Goal: Transaction & Acquisition: Purchase product/service

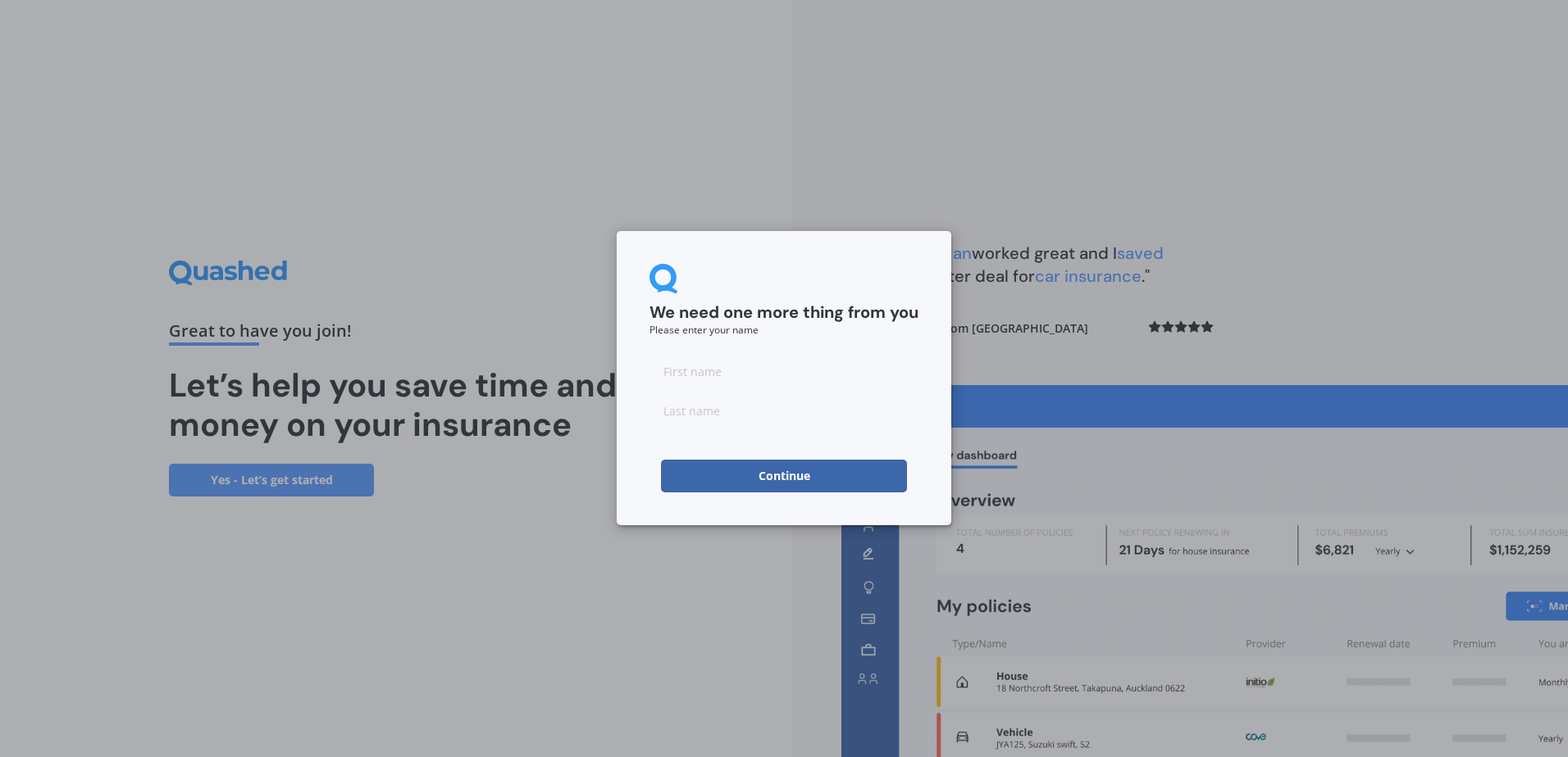
click at [890, 477] on button "Continue" at bounding box center [784, 476] width 246 height 33
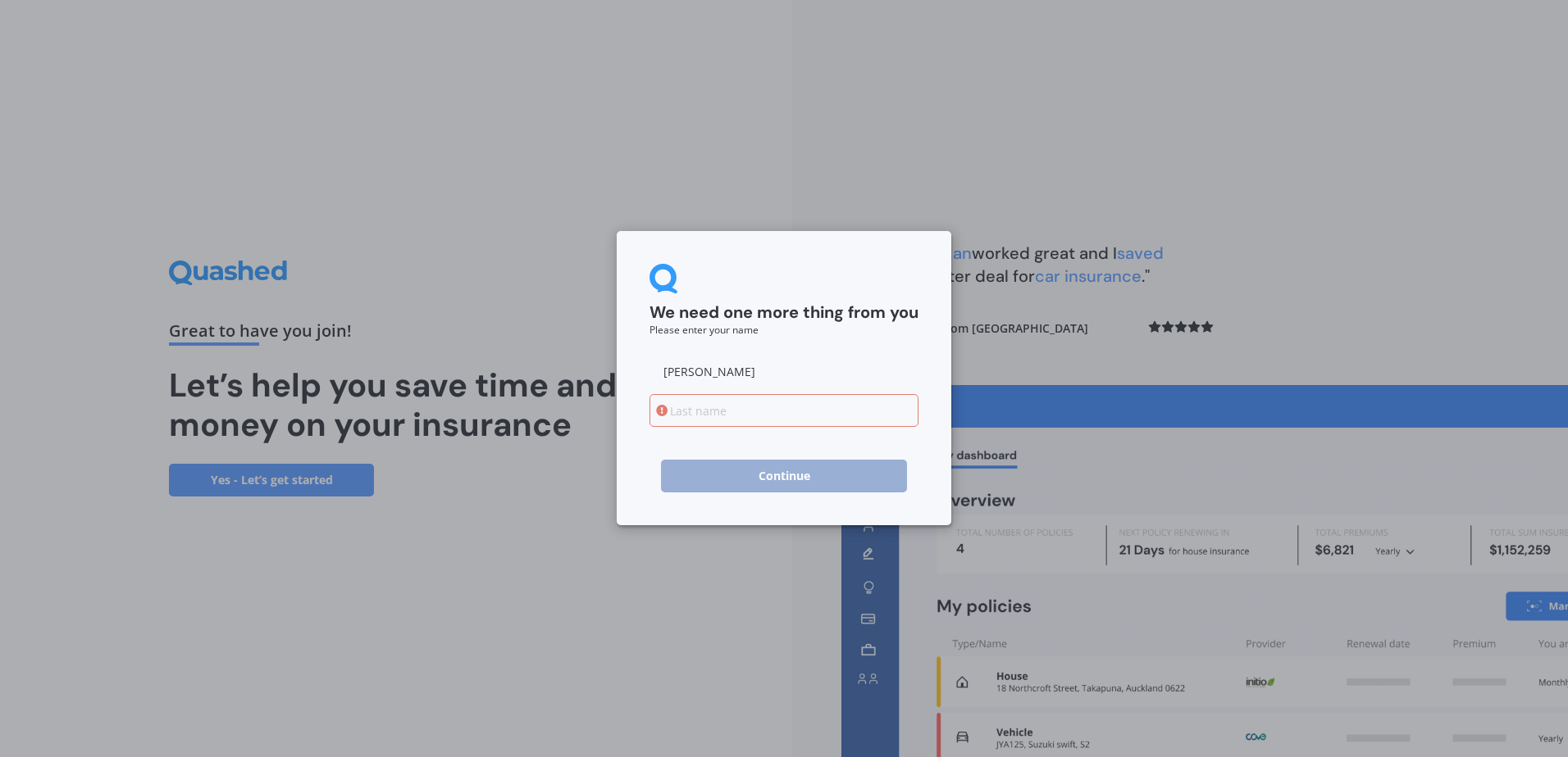
type input "[PERSON_NAME]"
click at [678, 410] on input at bounding box center [784, 411] width 269 height 33
type input "[PERSON_NAME]"
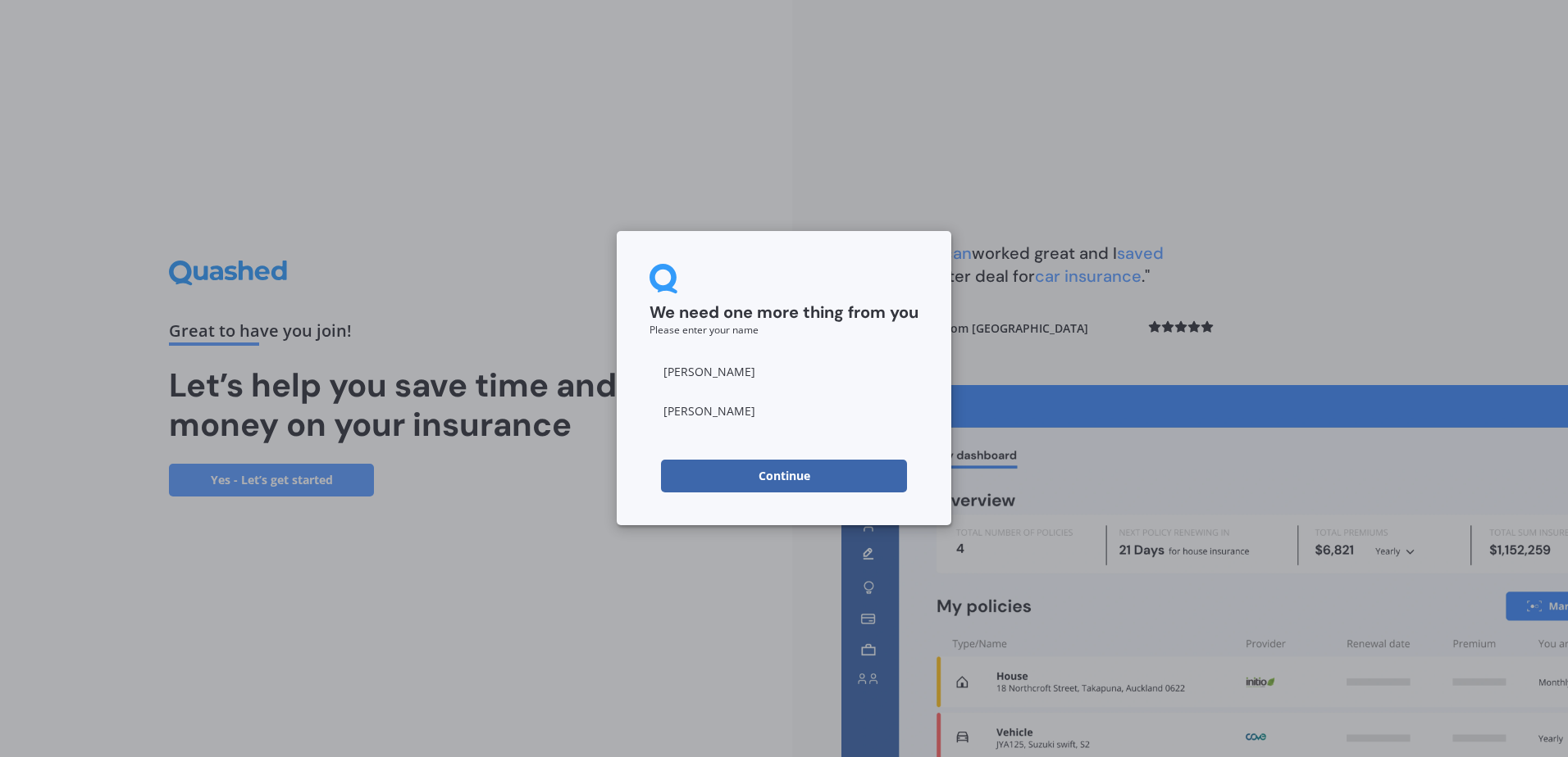
click at [728, 466] on button "Continue" at bounding box center [784, 476] width 246 height 33
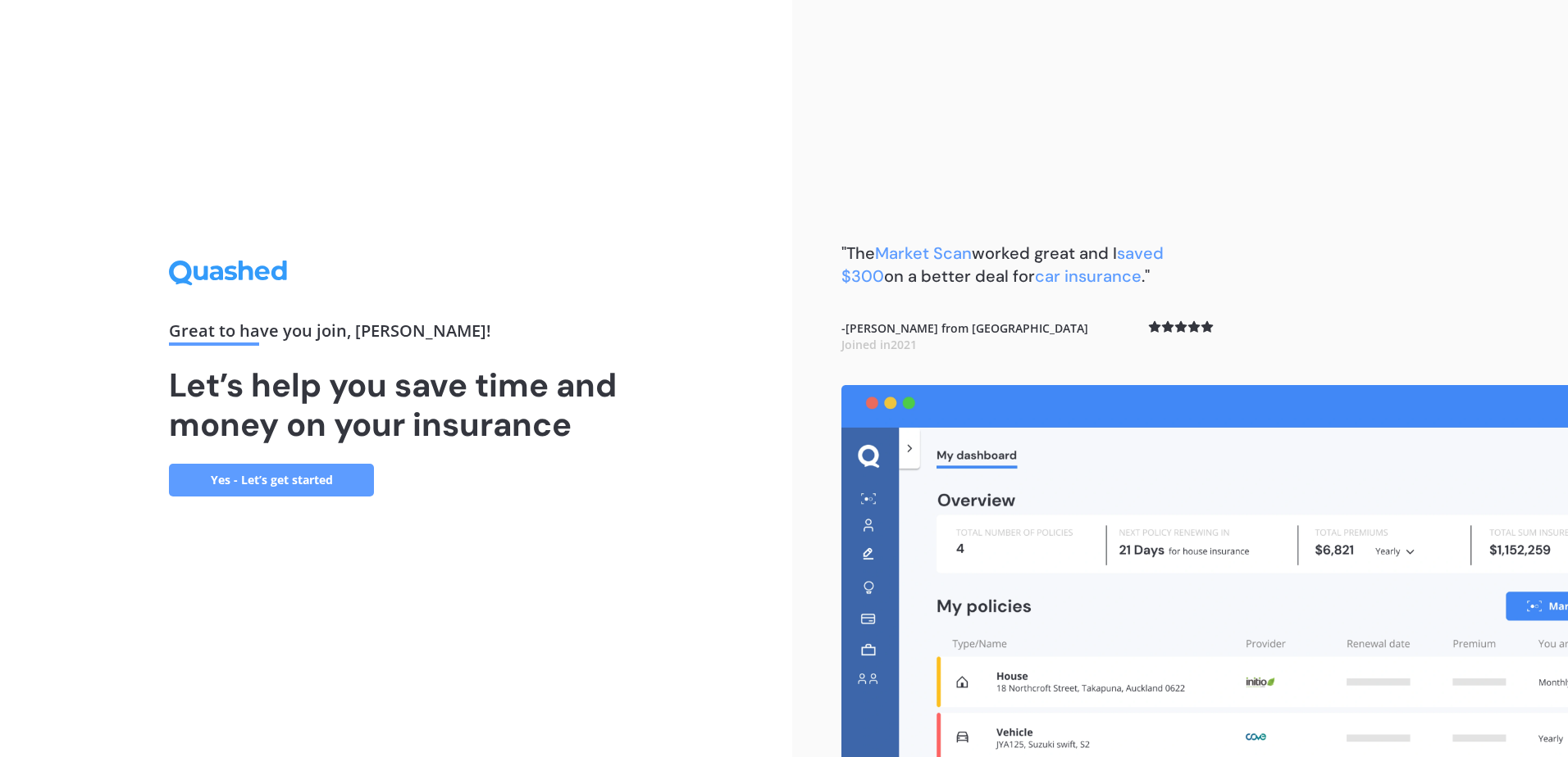
click at [339, 492] on link "Yes - Let’s get started" at bounding box center [271, 480] width 205 height 33
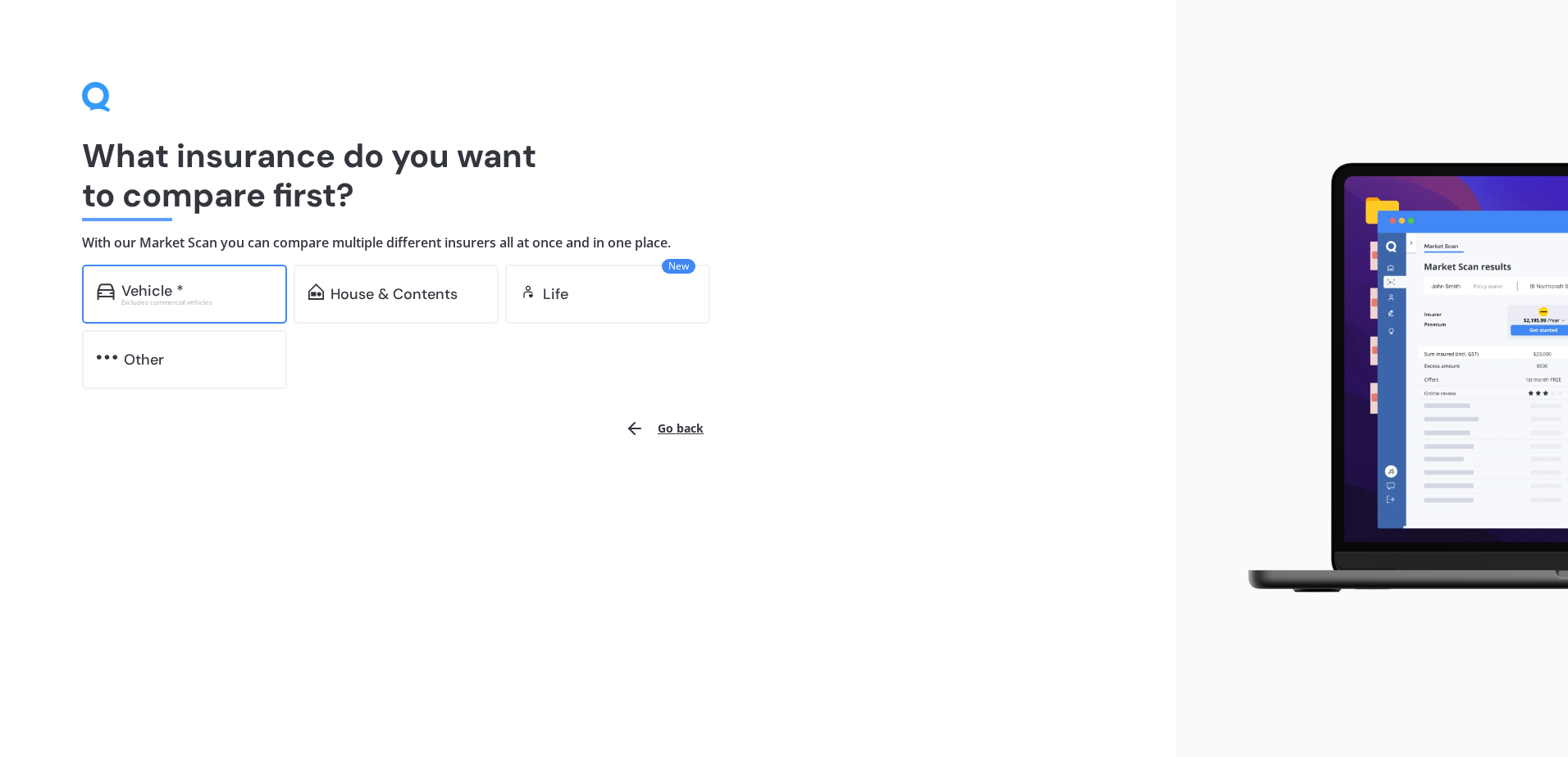
click at [175, 301] on div "Excludes commercial vehicles" at bounding box center [197, 302] width 150 height 7
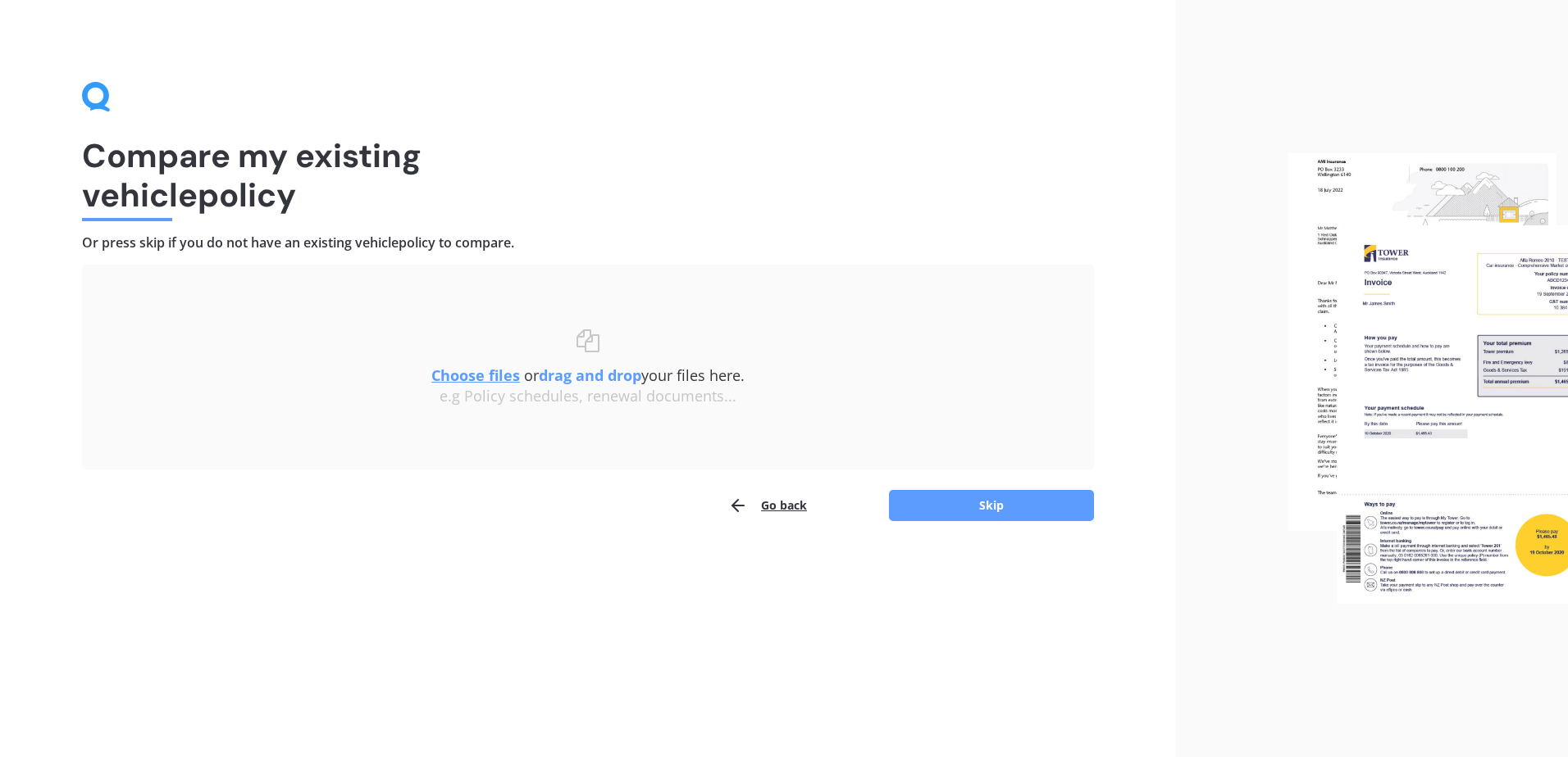
click at [448, 575] on div "Compare my existing vehicle policy Or press skip if you do not have an existing…" at bounding box center [588, 378] width 1176 height 757
click at [945, 505] on button "Skip" at bounding box center [991, 505] width 205 height 31
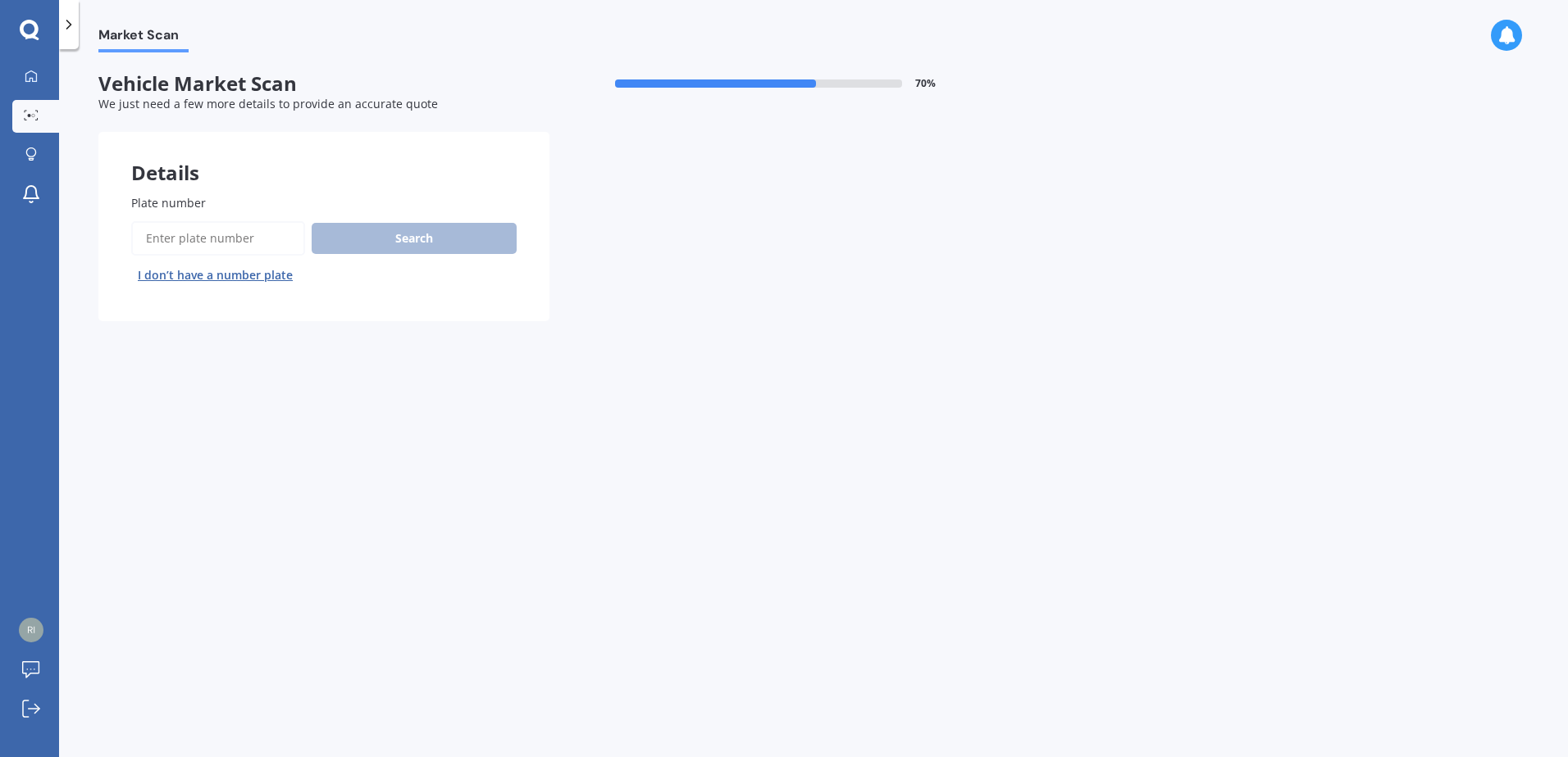
click at [262, 231] on input "Plate number" at bounding box center [218, 238] width 173 height 35
click at [469, 222] on div "Search I don’t have a number plate" at bounding box center [324, 255] width 386 height 67
drag, startPoint x: 469, startPoint y: 222, endPoint x: 462, endPoint y: 231, distance: 11.4
click at [462, 231] on button "Search" at bounding box center [414, 238] width 205 height 31
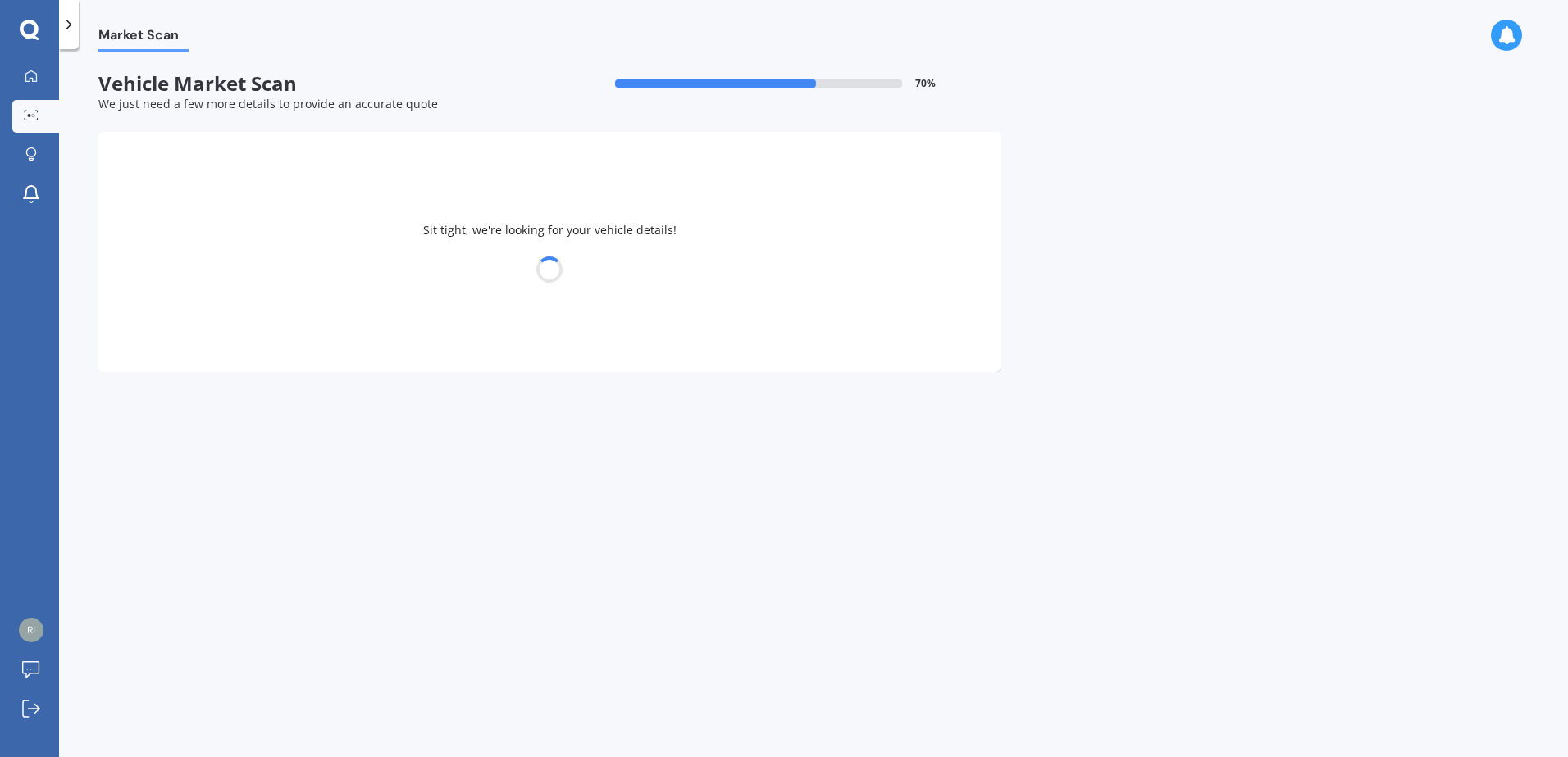
click at [462, 231] on div "Sit tight, we're looking for your vehicle details!" at bounding box center [549, 252] width 902 height 240
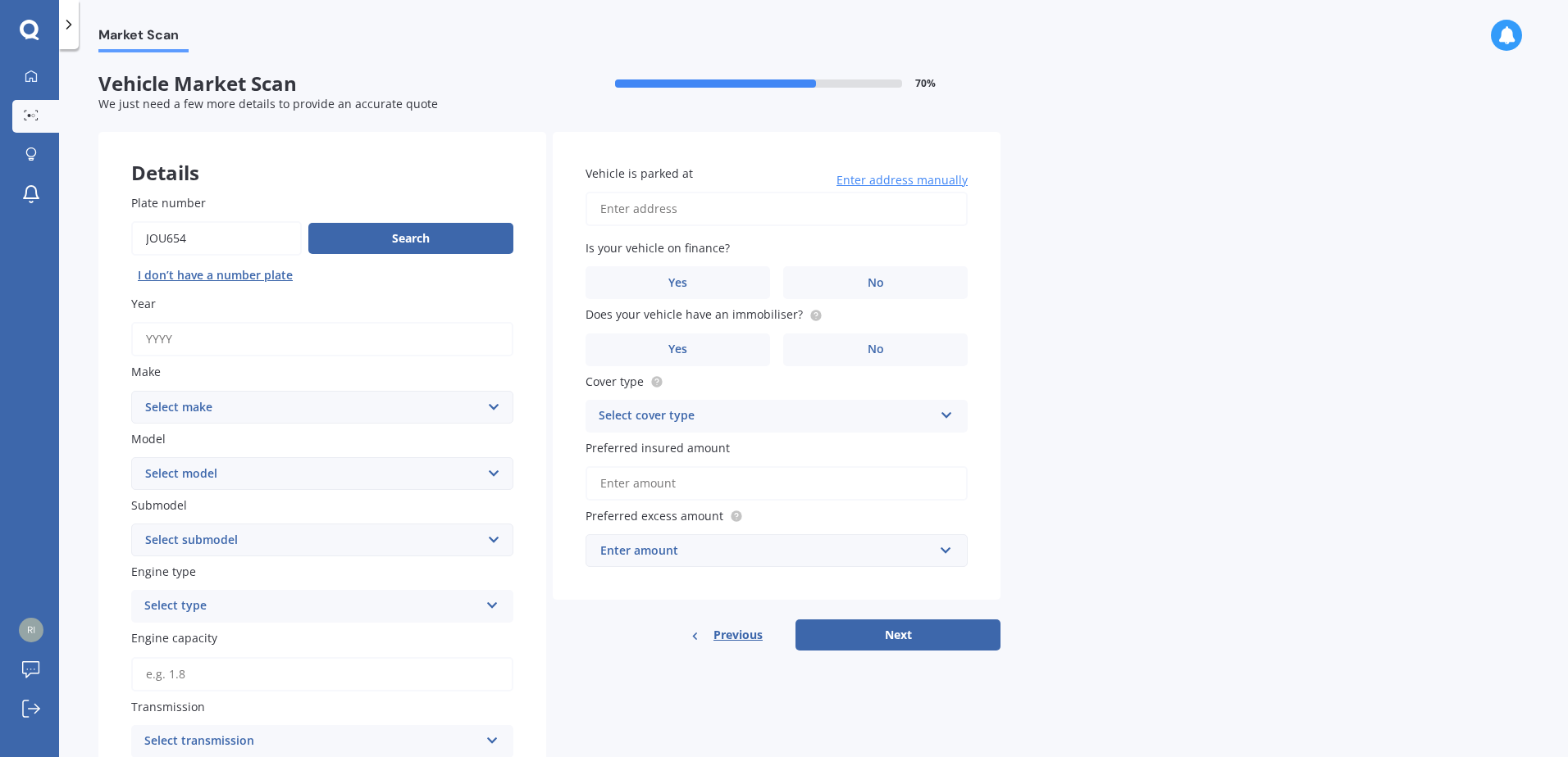
click at [151, 233] on input "Plate number" at bounding box center [216, 238] width 170 height 35
drag, startPoint x: 151, startPoint y: 233, endPoint x: 164, endPoint y: 234, distance: 13.0
click at [155, 233] on input "Plate number" at bounding box center [216, 238] width 170 height 35
click at [139, 244] on input "Plate number" at bounding box center [216, 238] width 170 height 35
type input "JPU654"
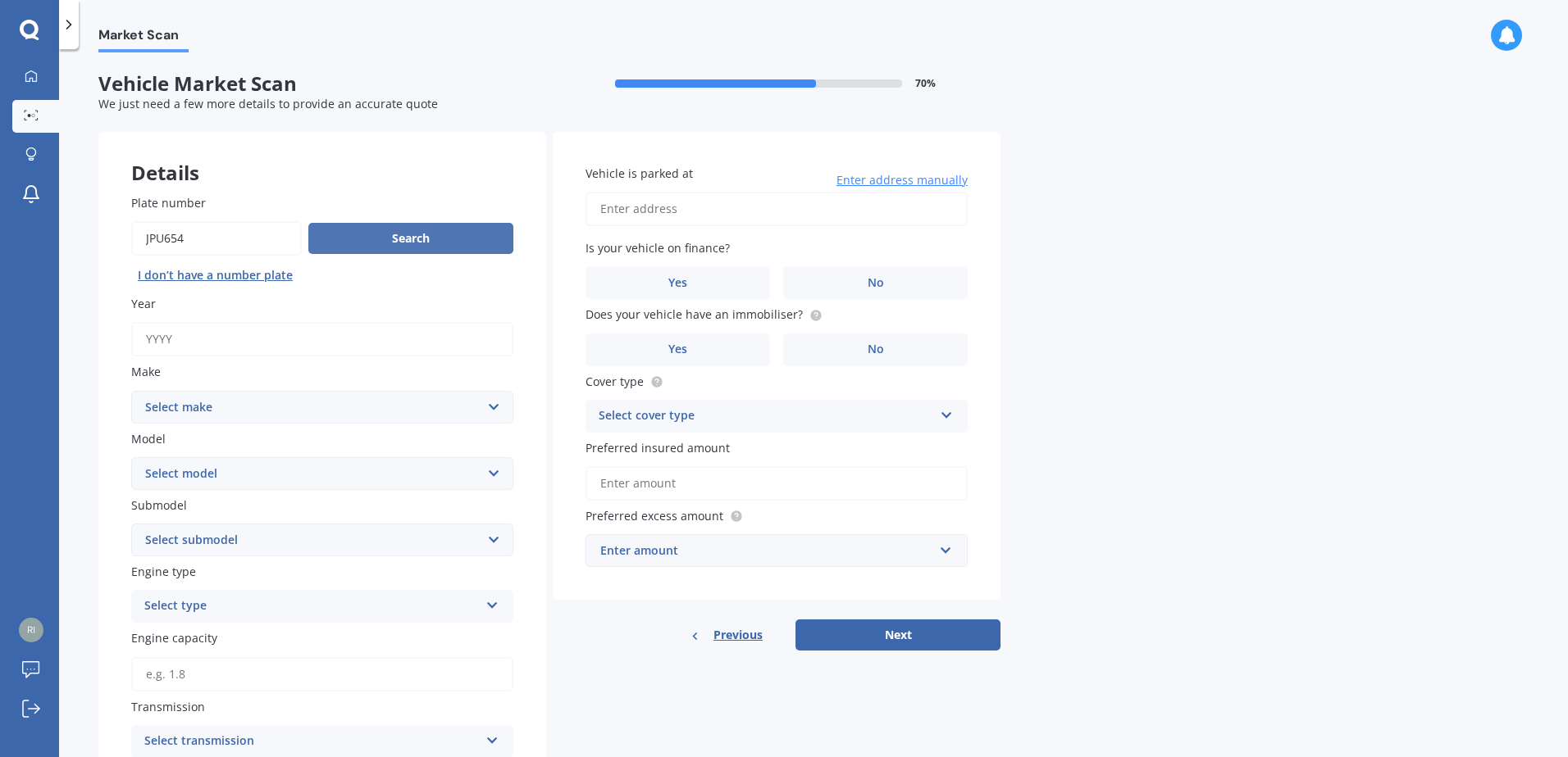
drag, startPoint x: 451, startPoint y: 230, endPoint x: 437, endPoint y: 224, distance: 15.2
click at [437, 224] on button "Search" at bounding box center [410, 238] width 205 height 31
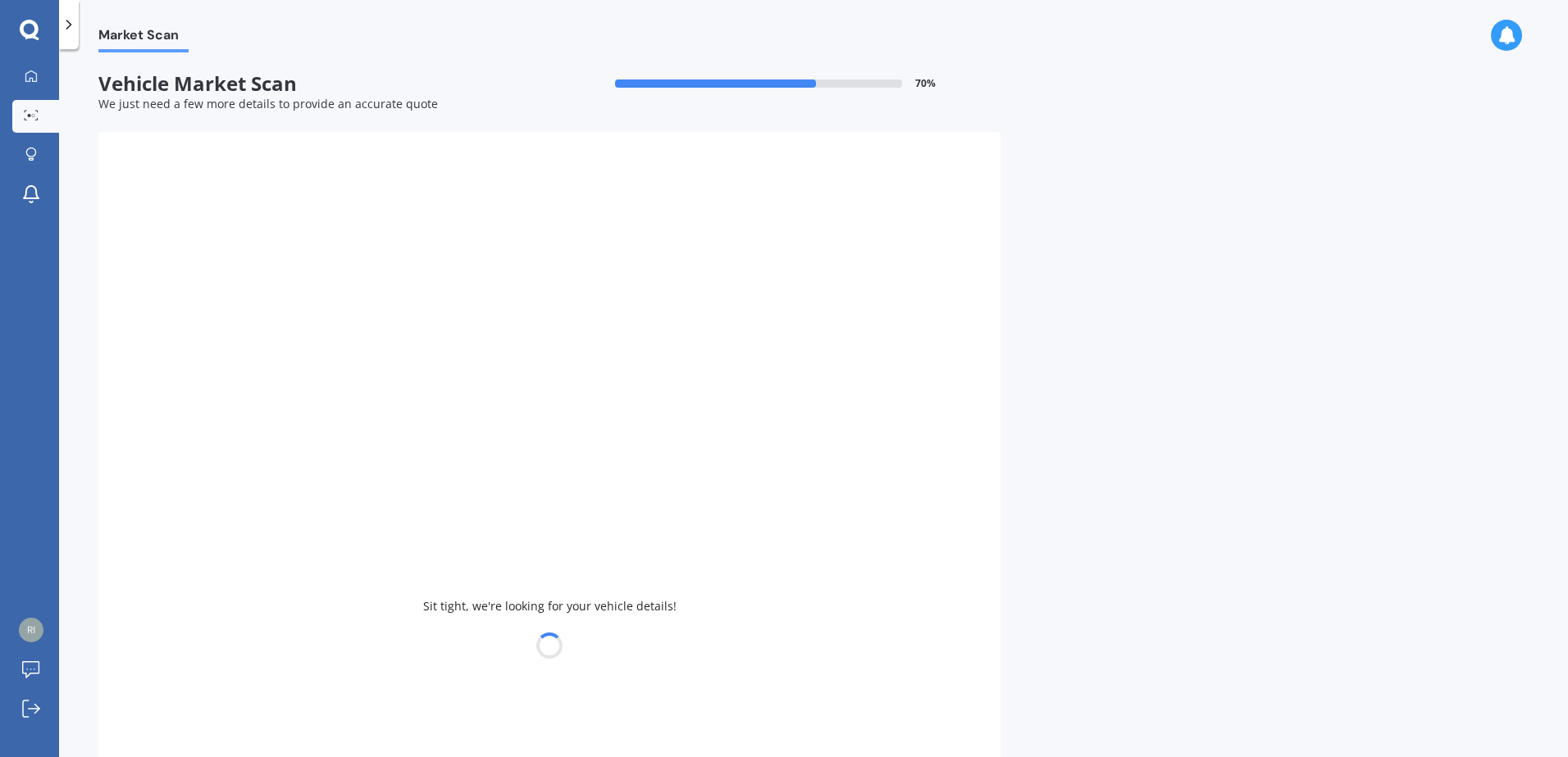
type input "2016"
select select "NISSAN"
select select "X-TRAIL"
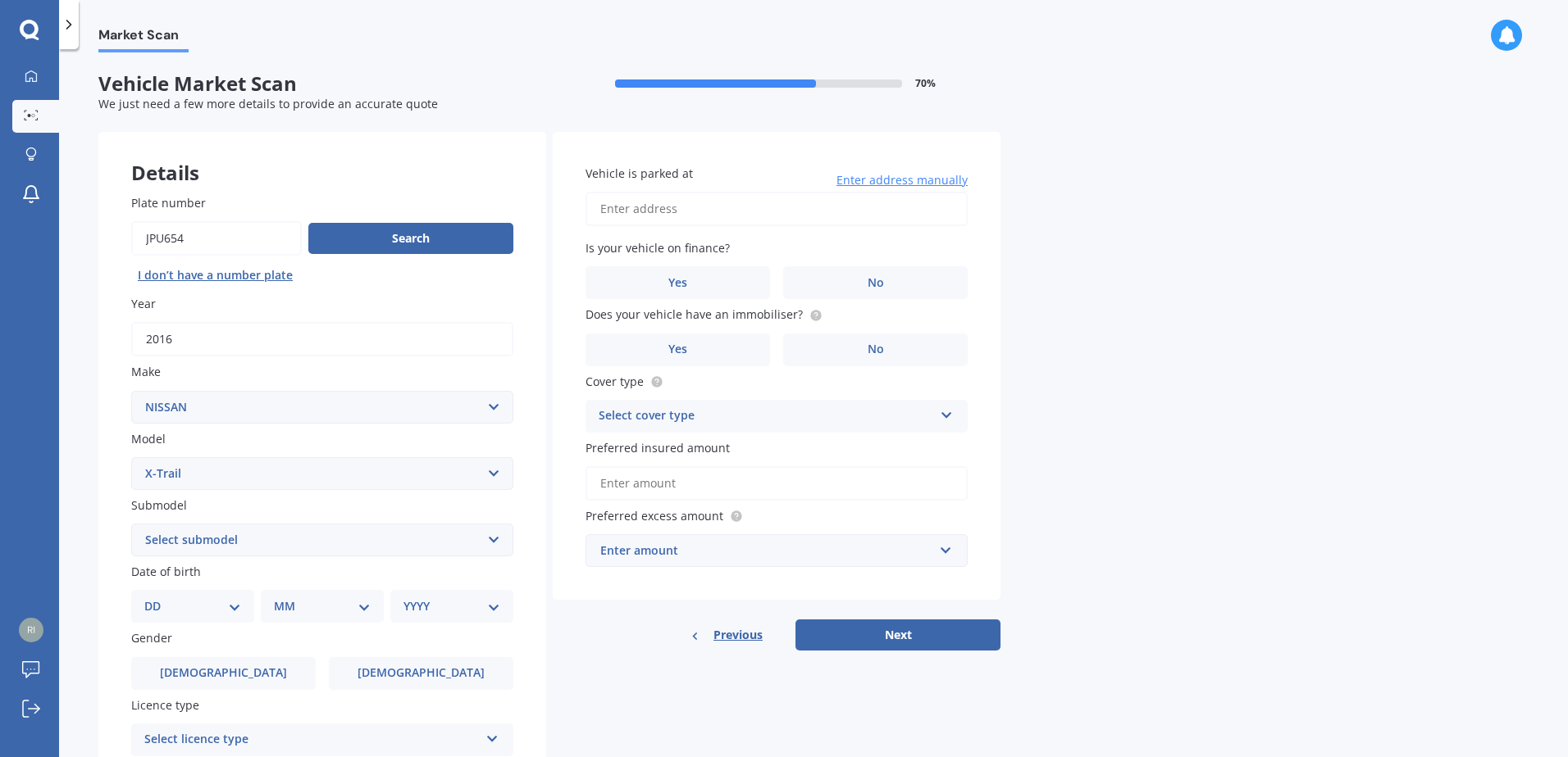
click at [664, 210] on input "Vehicle is parked at" at bounding box center [776, 209] width 382 height 35
click at [931, 239] on label "Is your vehicle on finance?" at bounding box center [773, 247] width 376 height 17
type input "[STREET_ADDRESS]"
click at [1119, 246] on div "Market Scan Vehicle Market Scan 70 % We just need a few more details to provide…" at bounding box center [813, 407] width 1509 height 709
click at [920, 281] on label "No" at bounding box center [875, 283] width 184 height 33
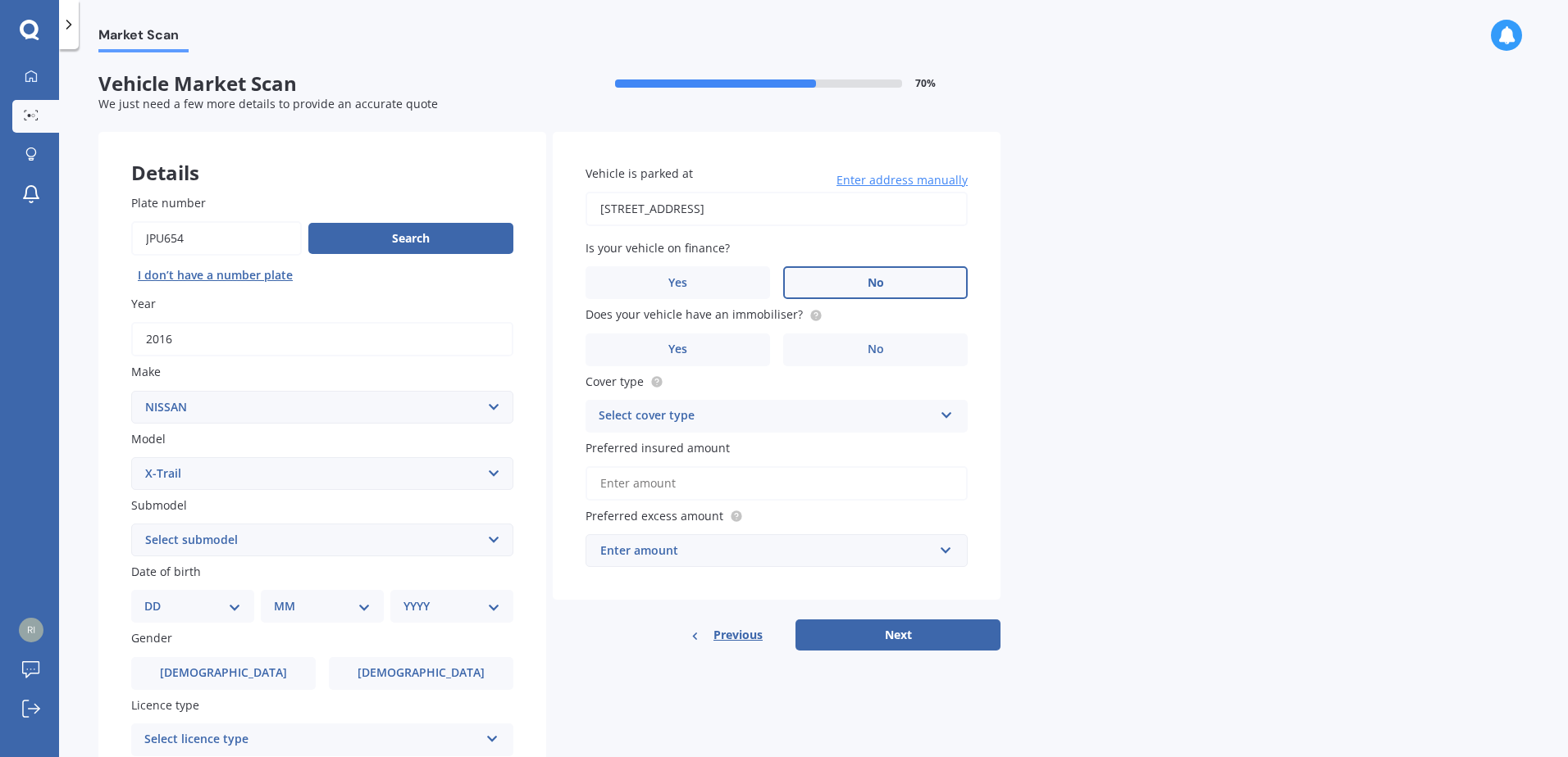
click at [0, 0] on input "No" at bounding box center [0, 0] width 0 height 0
click at [920, 281] on label "No" at bounding box center [875, 283] width 184 height 33
click at [0, 0] on input "No" at bounding box center [0, 0] width 0 height 0
click at [710, 355] on label "Yes" at bounding box center [678, 350] width 184 height 33
click at [0, 0] on input "Yes" at bounding box center [0, 0] width 0 height 0
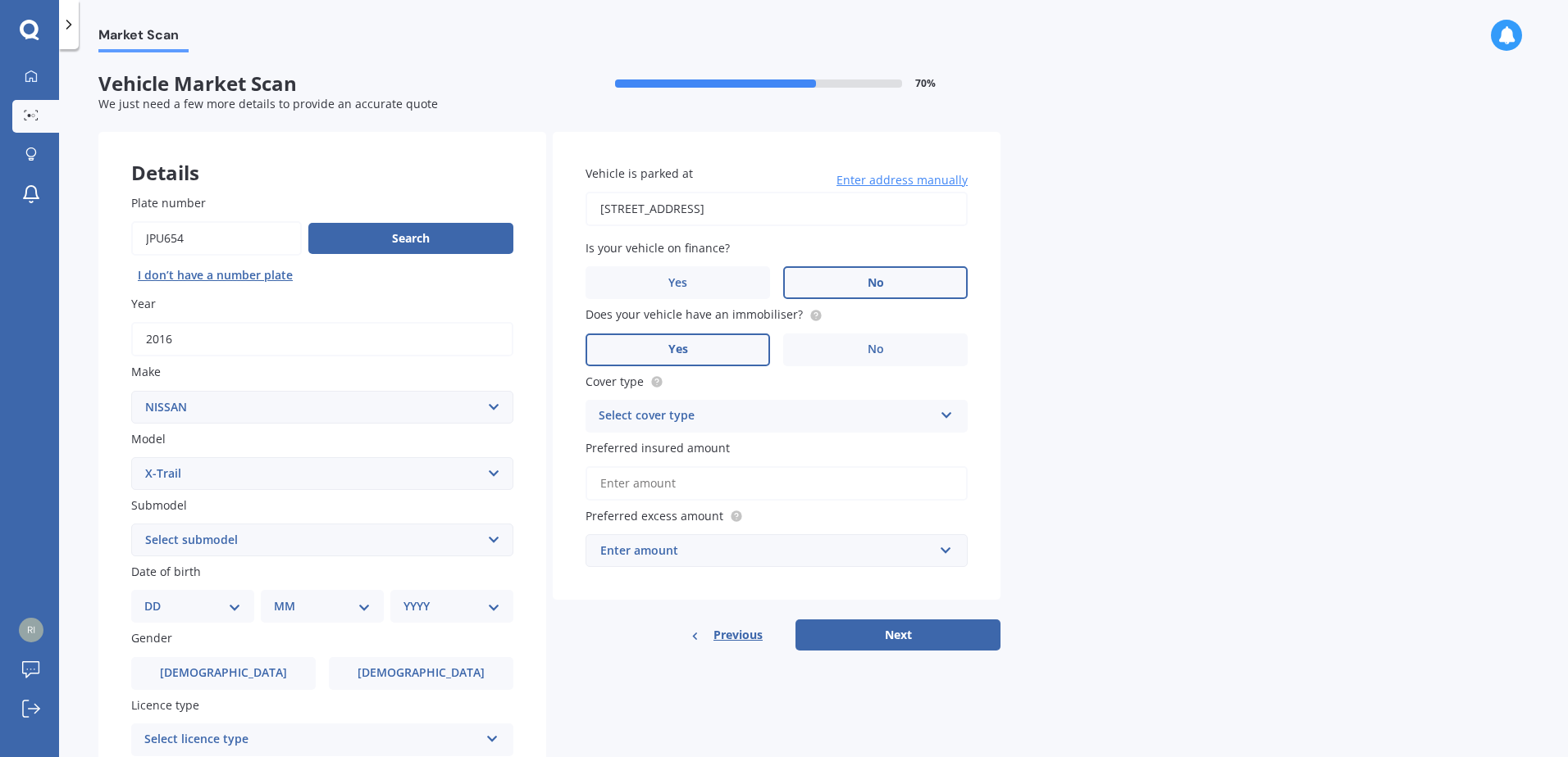
click at [710, 355] on label "Yes" at bounding box center [678, 350] width 184 height 33
click at [0, 0] on input "Yes" at bounding box center [0, 0] width 0 height 0
click at [682, 409] on div "Select cover type" at bounding box center [765, 417] width 335 height 20
click at [683, 406] on div "Select cover type Comprehensive Third Party, Fire & Theft Third Party" at bounding box center [776, 417] width 382 height 33
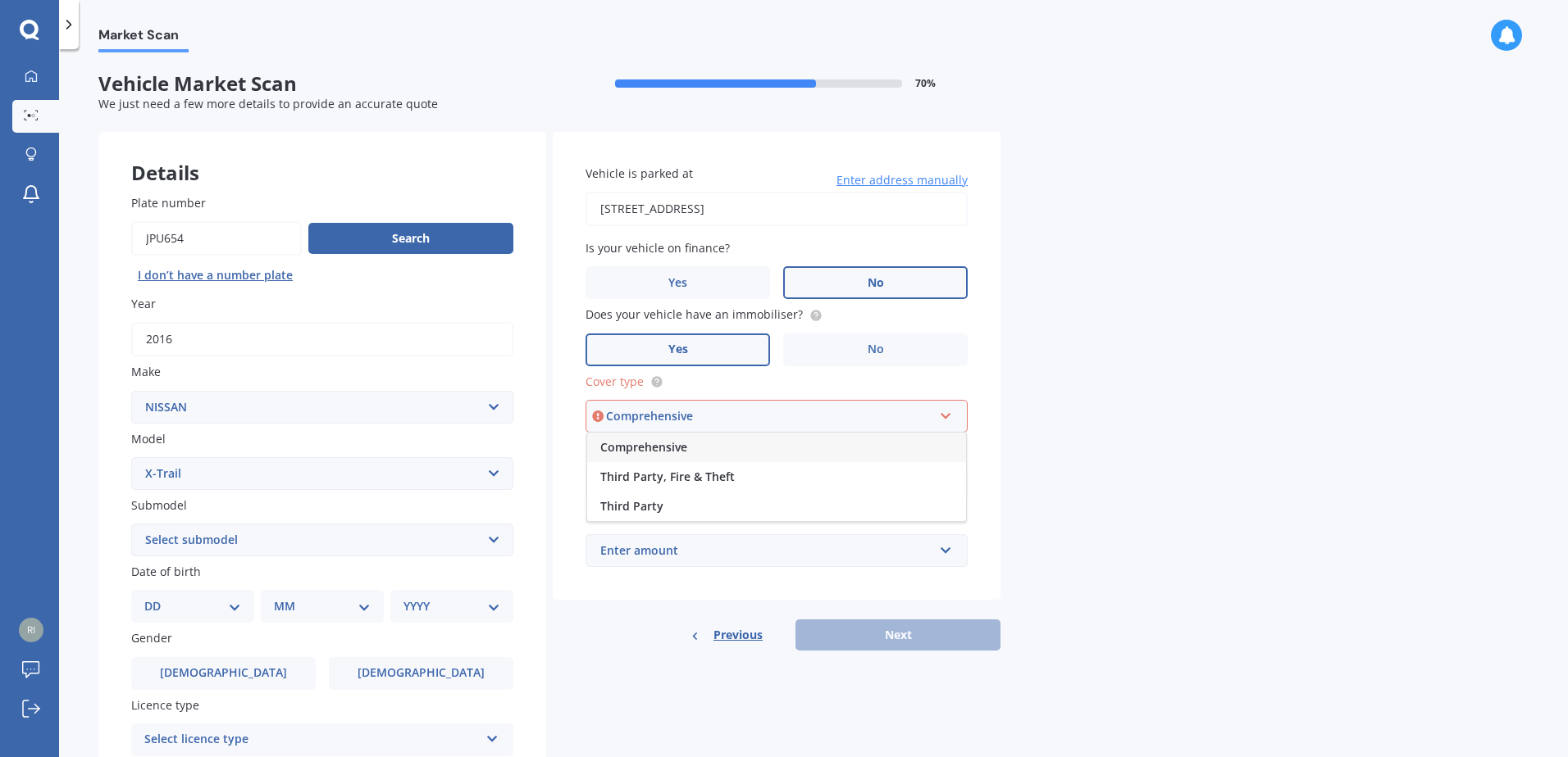
click at [664, 448] on span "Comprehensive" at bounding box center [644, 447] width 87 height 16
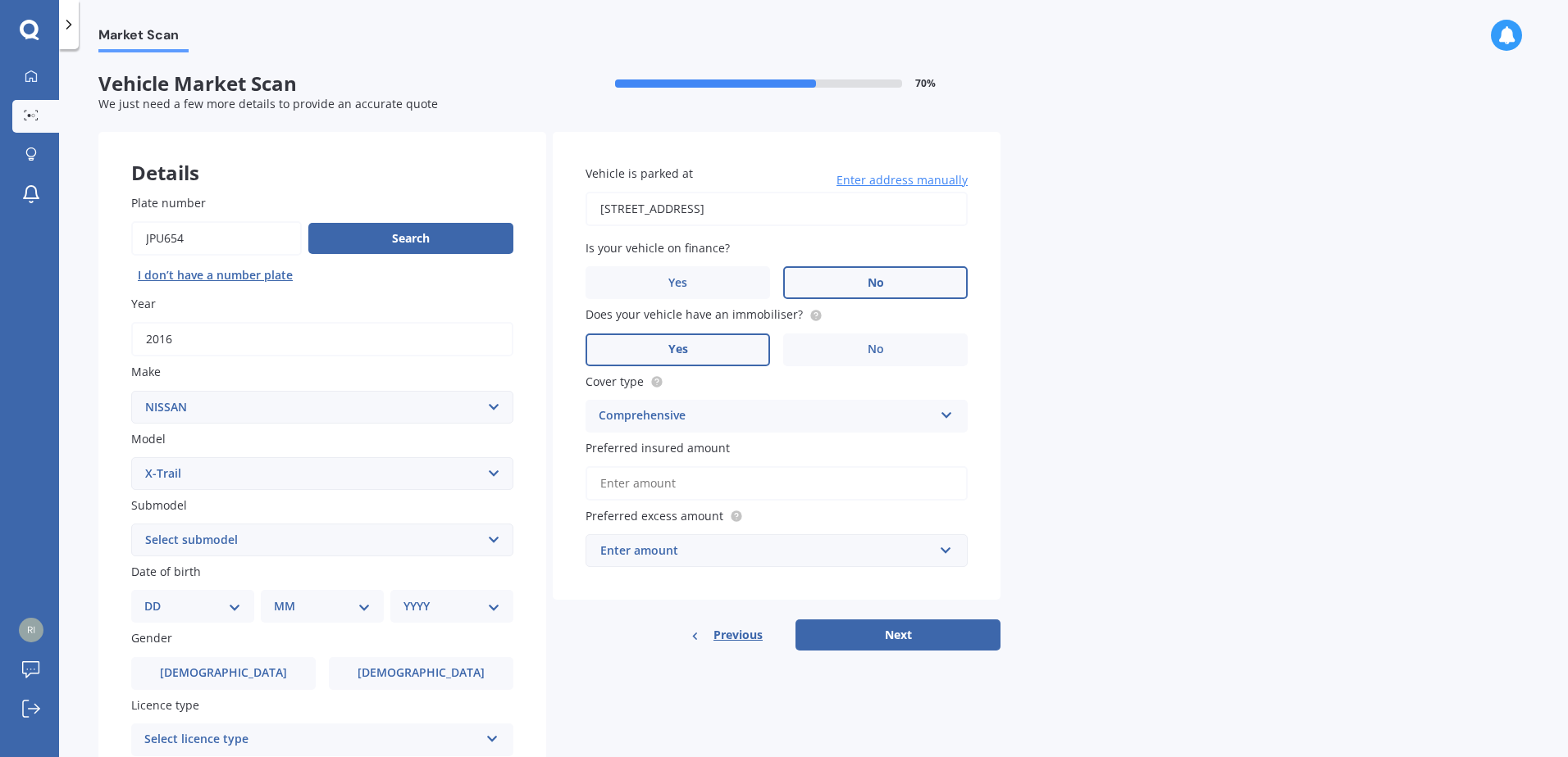
click at [712, 484] on input "Preferred insured amount" at bounding box center [776, 483] width 382 height 35
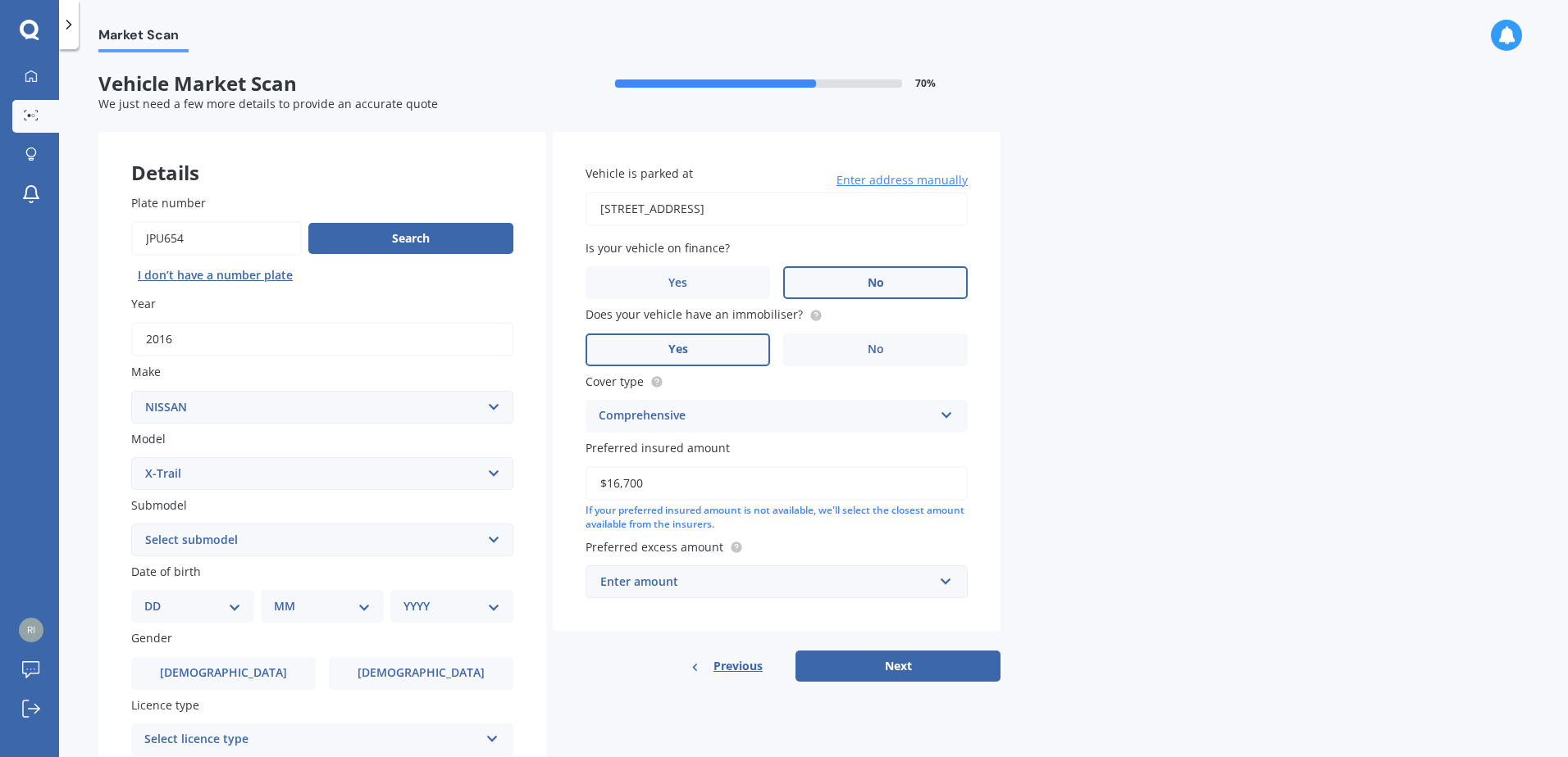
type input "$16,700"
click at [1255, 394] on div "Market Scan Vehicle Market Scan 70 % We just need a few more details to provide…" at bounding box center [813, 407] width 1509 height 709
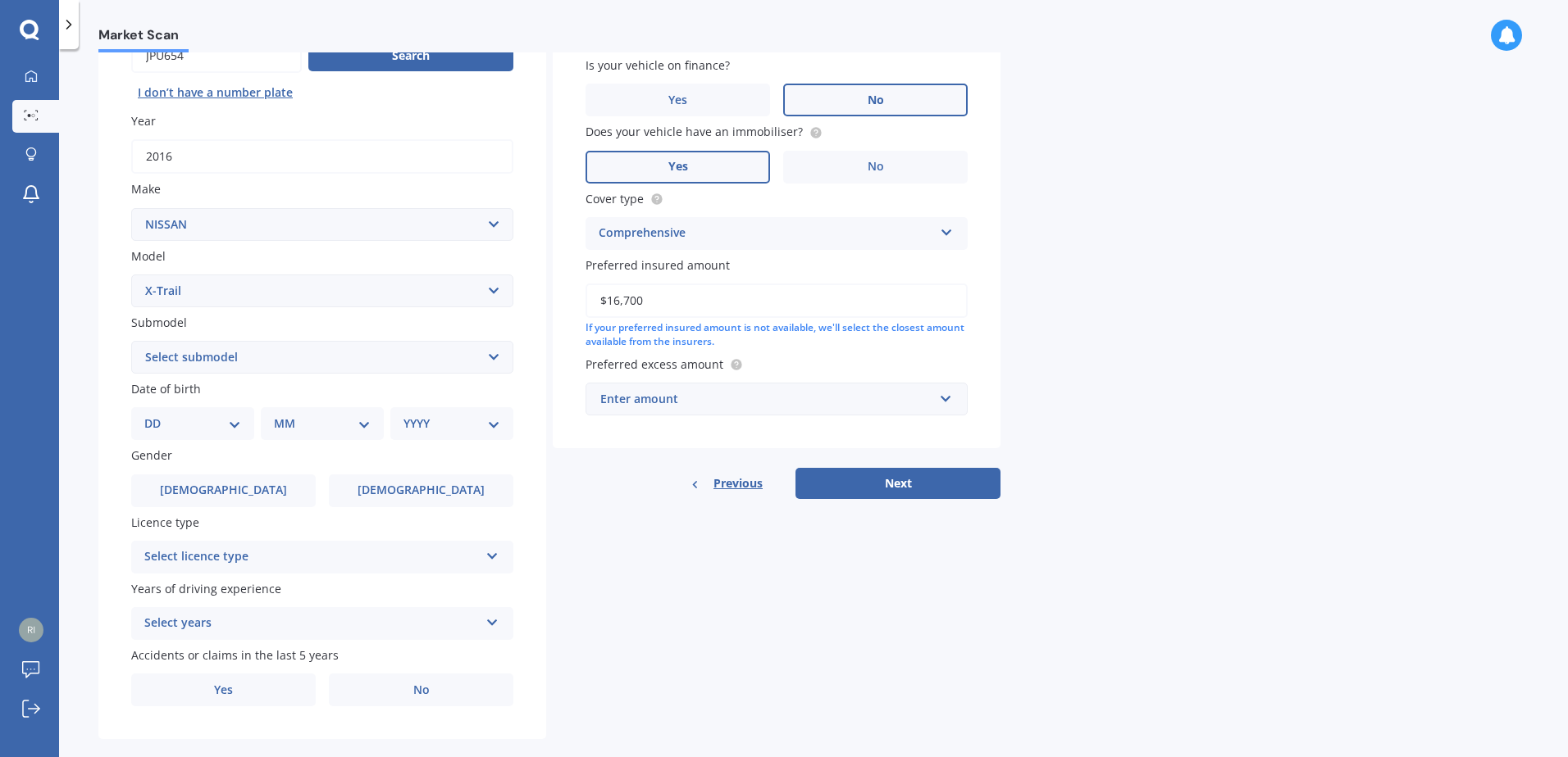
scroll to position [207, 0]
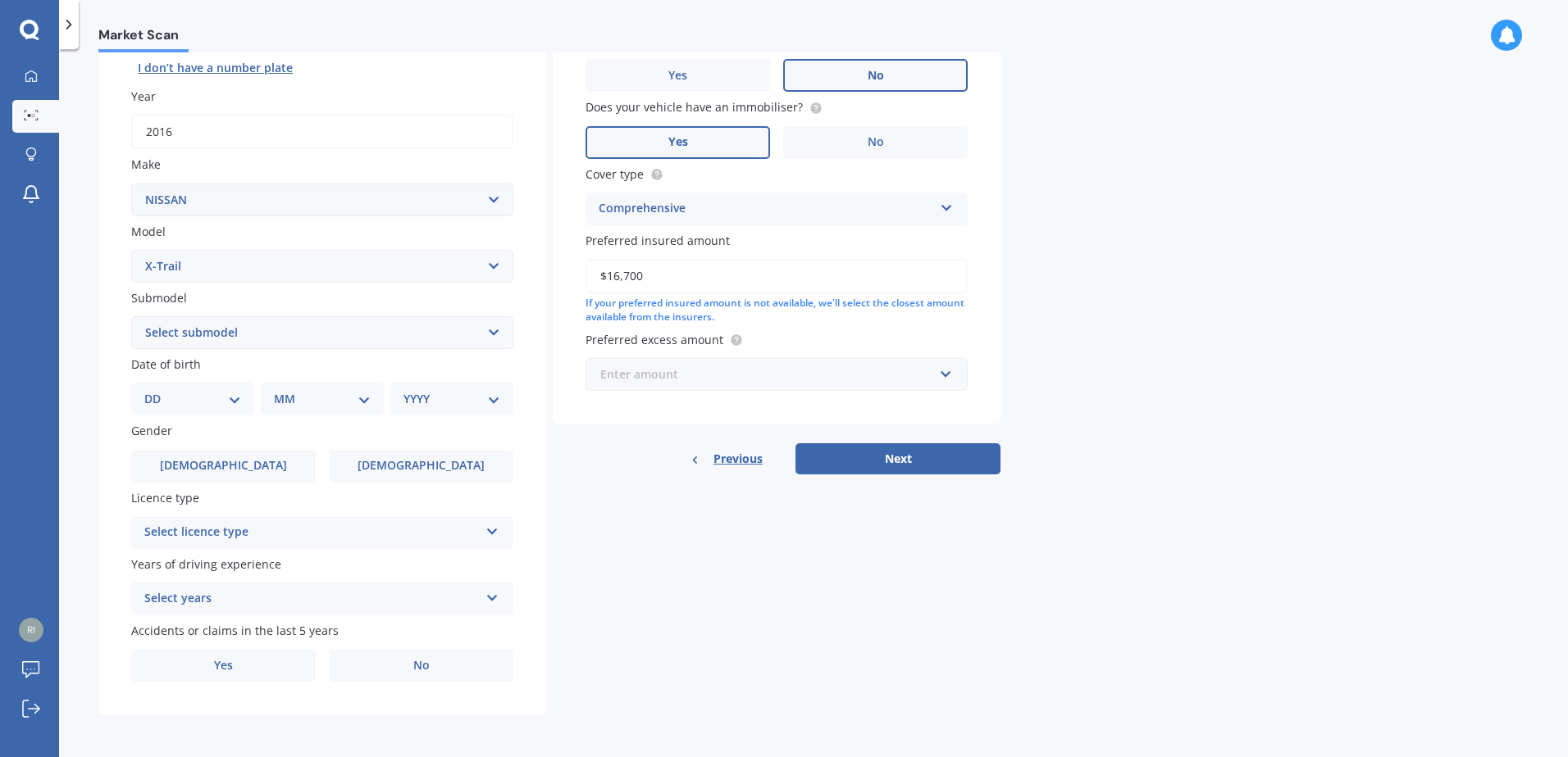
click at [938, 376] on input "text" at bounding box center [770, 375] width 368 height 31
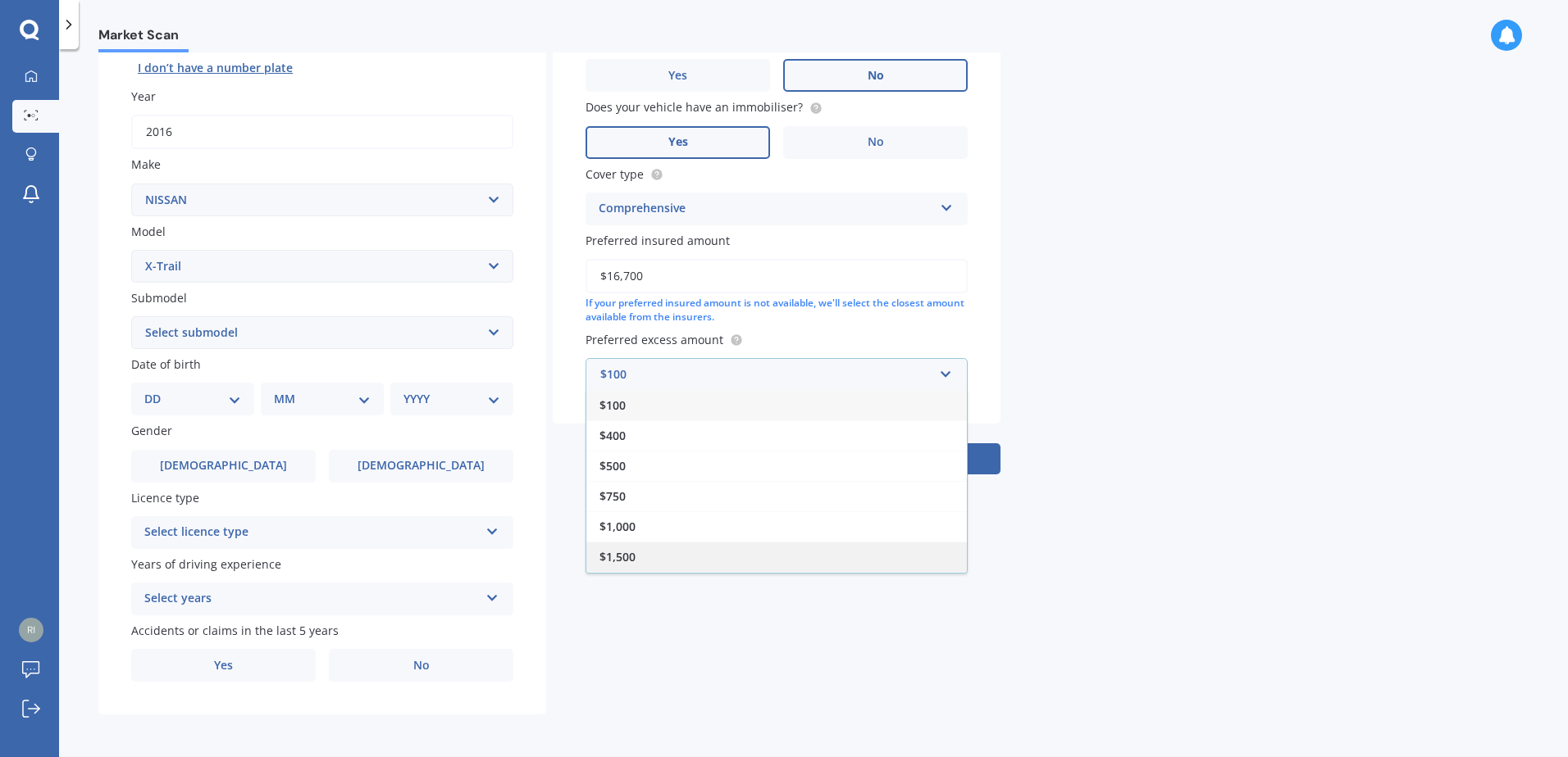
click at [780, 560] on div "$1,500" at bounding box center [776, 556] width 381 height 30
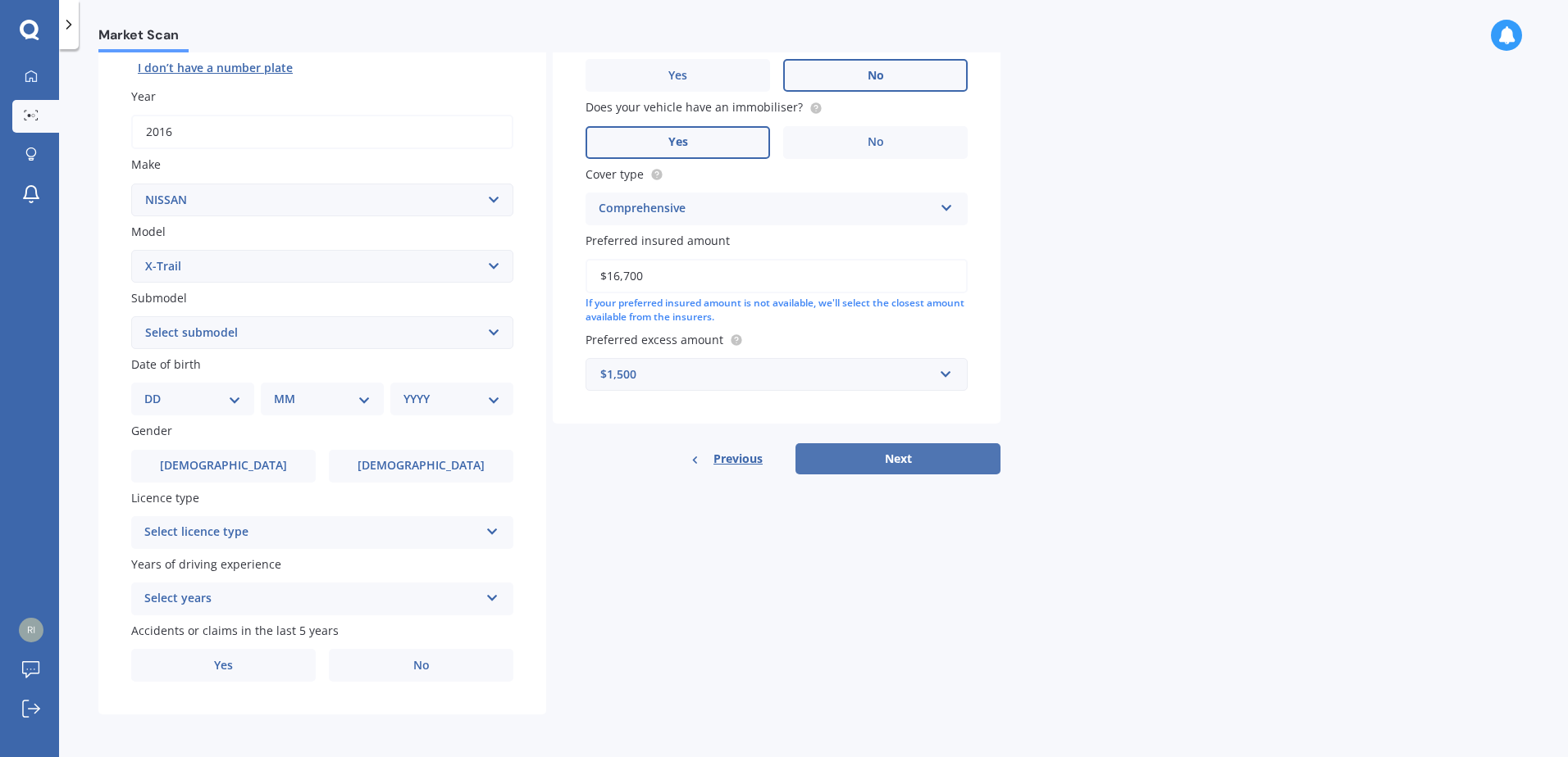
click at [892, 459] on button "Next" at bounding box center [897, 459] width 205 height 31
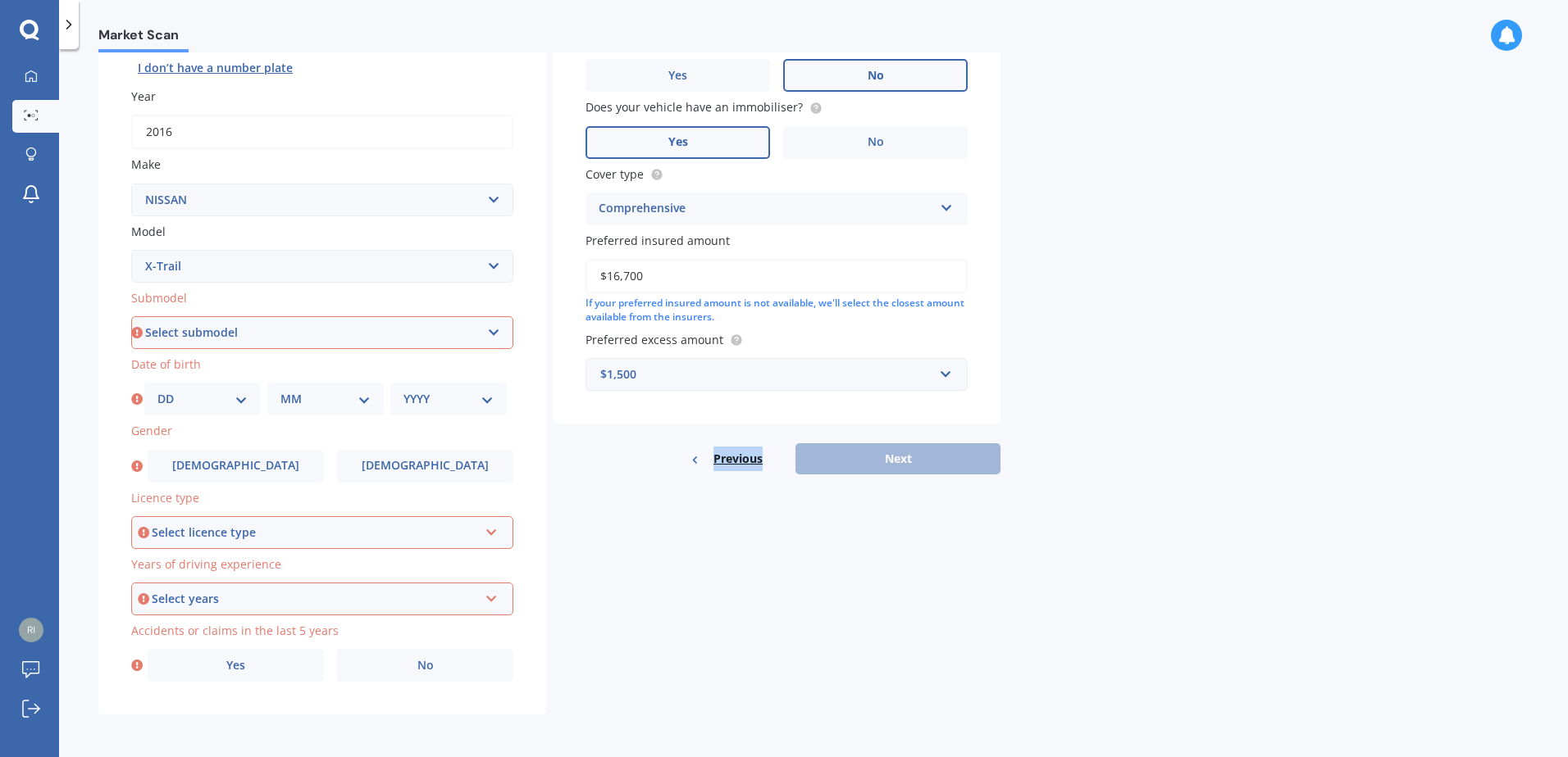
click at [892, 459] on div "Previous Next" at bounding box center [776, 459] width 448 height 31
click at [411, 333] on select "Select submodel (All Other) 2000cc Hybrid 2WD non-turbo 4WD 20X Petrol ST ST 4W…" at bounding box center [322, 333] width 382 height 33
click at [603, 578] on div "Details Plate number Search I don’t have a number plate Year [DATE] Make Select…" at bounding box center [549, 320] width 902 height 791
click at [493, 328] on select "Select submodel (All Other) 2000cc Hybrid 2WD non-turbo 4WD 20X Petrol ST ST 4W…" at bounding box center [322, 333] width 382 height 33
select select "(ALL OTHER)"
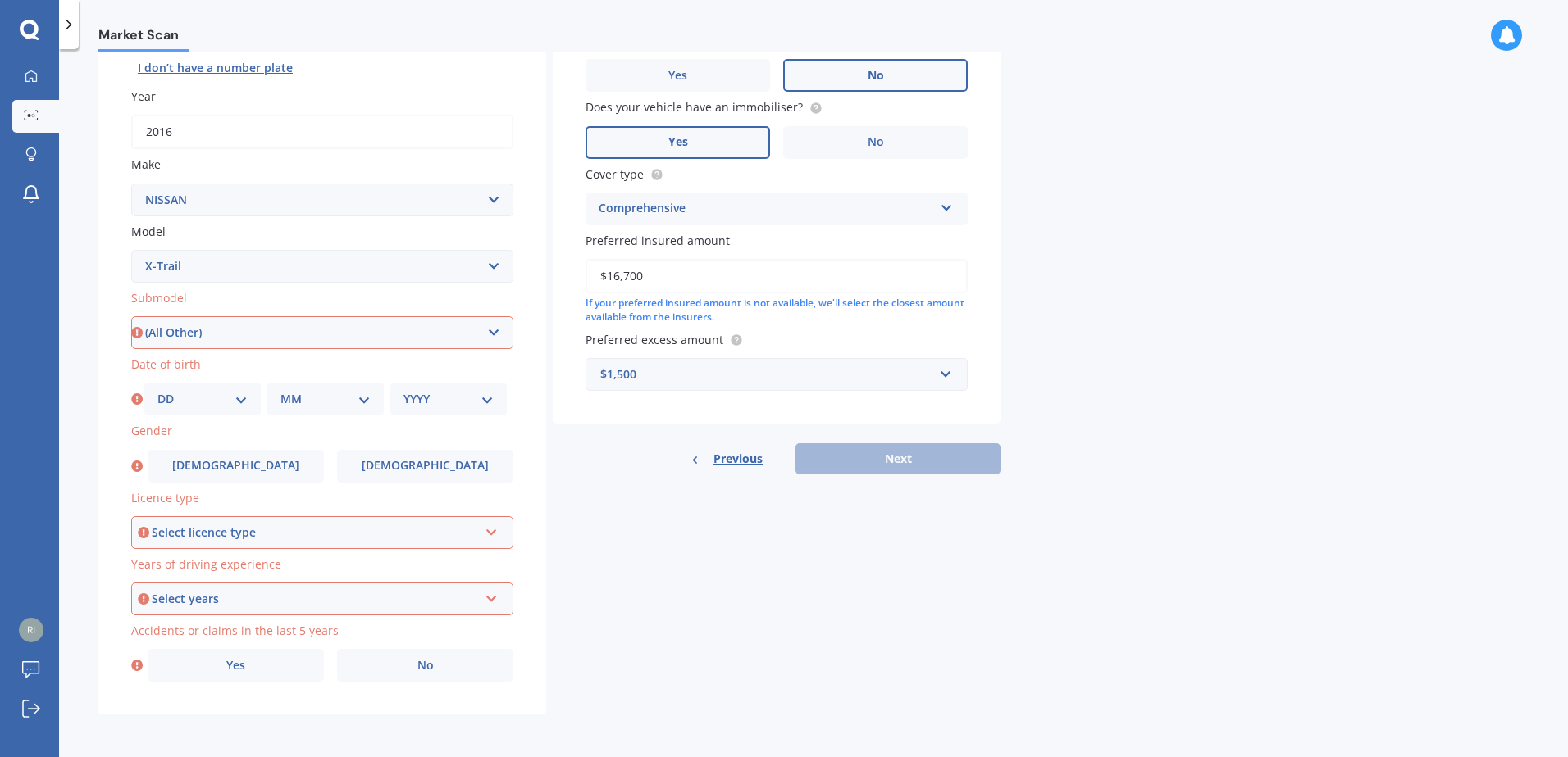
click at [132, 316] on select "Select submodel (All Other) 2000cc Hybrid 2WD non-turbo 4WD 20X Petrol ST ST 4W…" at bounding box center [322, 333] width 382 height 33
click at [188, 403] on select "DD 01 02 03 04 05 06 07 08 09 10 11 12 13 14 15 16 17 18 19 20 21 22 23 24 25 2…" at bounding box center [202, 399] width 90 height 18
select select "08"
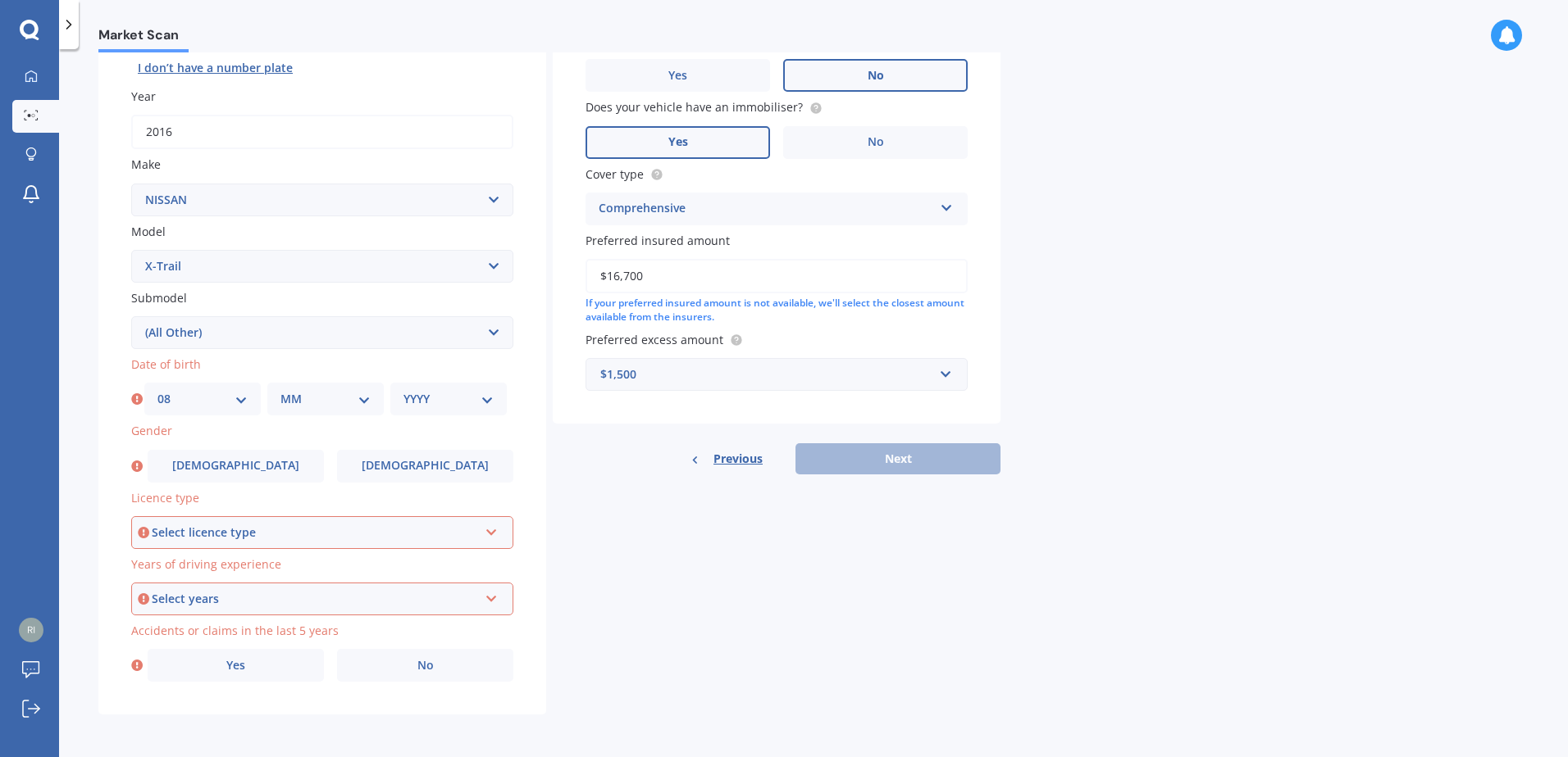
click at [157, 390] on select "DD 01 02 03 04 05 06 07 08 09 10 11 12 13 14 15 16 17 18 19 20 21 22 23 24 25 2…" at bounding box center [202, 399] width 90 height 18
click at [348, 394] on select "MM 01 02 03 04 05 06 07 08 09 10 11 12" at bounding box center [326, 399] width 90 height 18
click at [344, 395] on select "MM 01 02 03 04 05 06 07 08 09 10 11 12" at bounding box center [326, 399] width 90 height 18
select select "01"
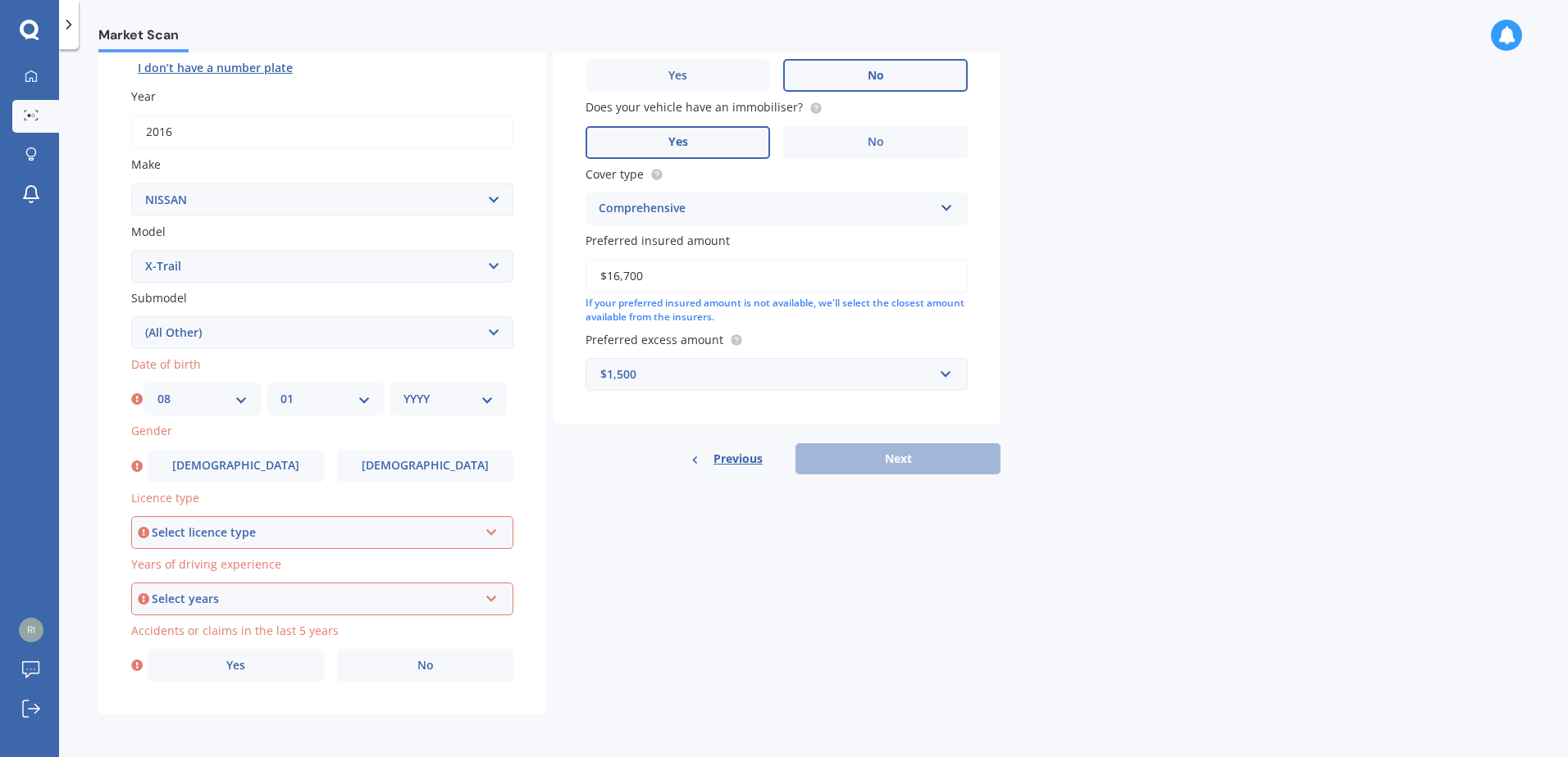
click at [280, 390] on select "MM 01 02 03 04 05 06 07 08 09 10 11 12" at bounding box center [326, 399] width 90 height 18
click at [456, 409] on div "YYYY 2025 2024 2023 2022 2021 2020 2019 2018 2017 2016 2015 2014 2013 2012 2011…" at bounding box center [449, 399] width 117 height 33
click at [460, 402] on select "YYYY 2025 2024 2023 2022 2021 2020 2019 2018 2017 2016 2015 2014 2013 2012 2011…" at bounding box center [449, 399] width 90 height 18
select select "1967"
click at [404, 390] on select "YYYY 2025 2024 2023 2022 2021 2020 2019 2018 2017 2016 2015 2014 2013 2012 2011…" at bounding box center [449, 399] width 90 height 18
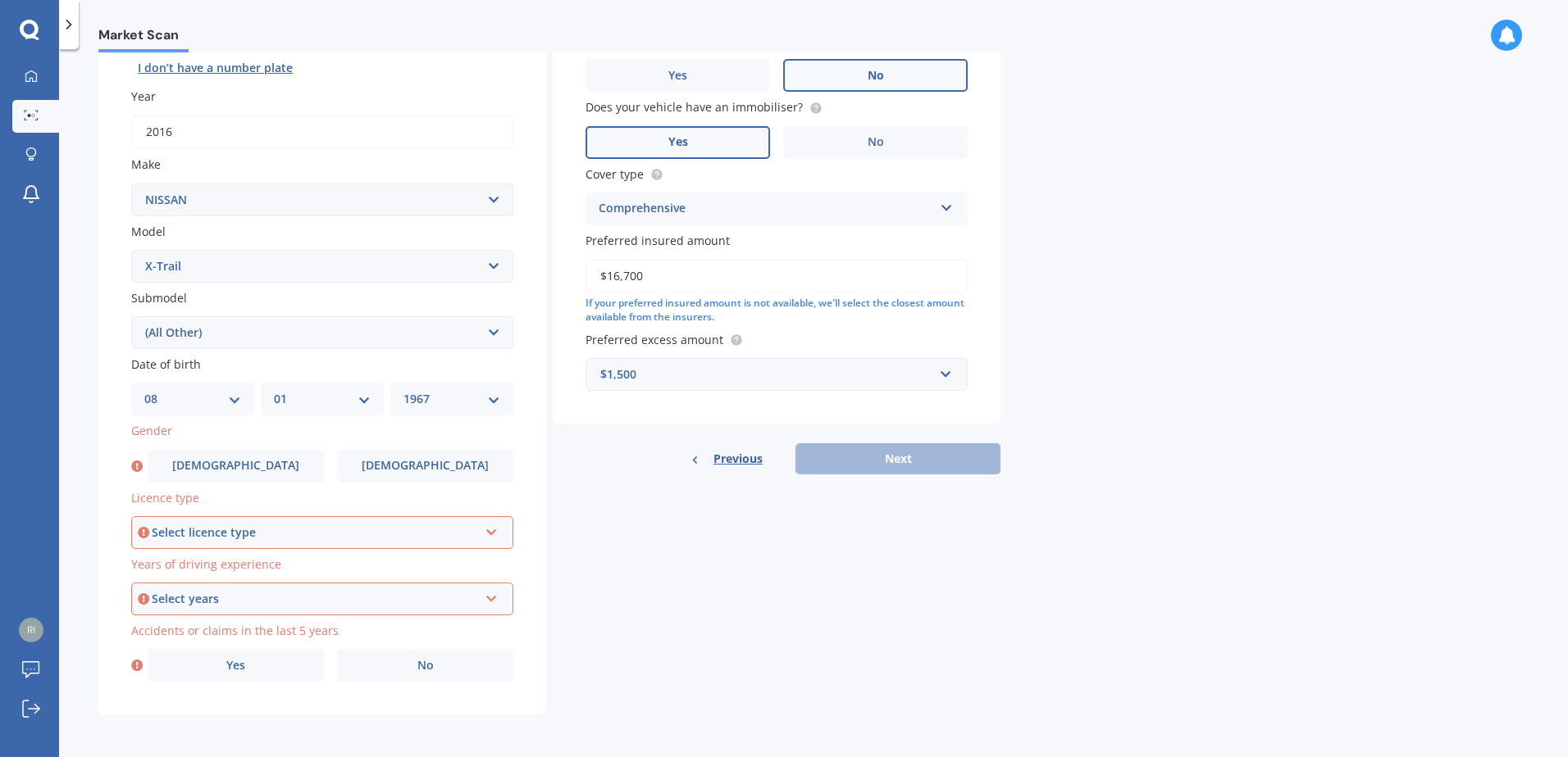
click at [440, 276] on select "Select model 1200 180SX 200SX 300ZX 350Z 370Z Ad Altima ARIYA Atlas Avenir Basa…" at bounding box center [322, 266] width 382 height 33
click at [562, 385] on div "Vehicle is parked at [STREET_ADDRESS] Enter address manually Is your vehicle on…" at bounding box center [776, 173] width 448 height 499
click at [240, 469] on span "[DEMOGRAPHIC_DATA]" at bounding box center [235, 465] width 131 height 14
click at [0, 0] on input "[DEMOGRAPHIC_DATA]" at bounding box center [0, 0] width 0 height 0
click at [240, 469] on label "[DEMOGRAPHIC_DATA]" at bounding box center [236, 467] width 176 height 33
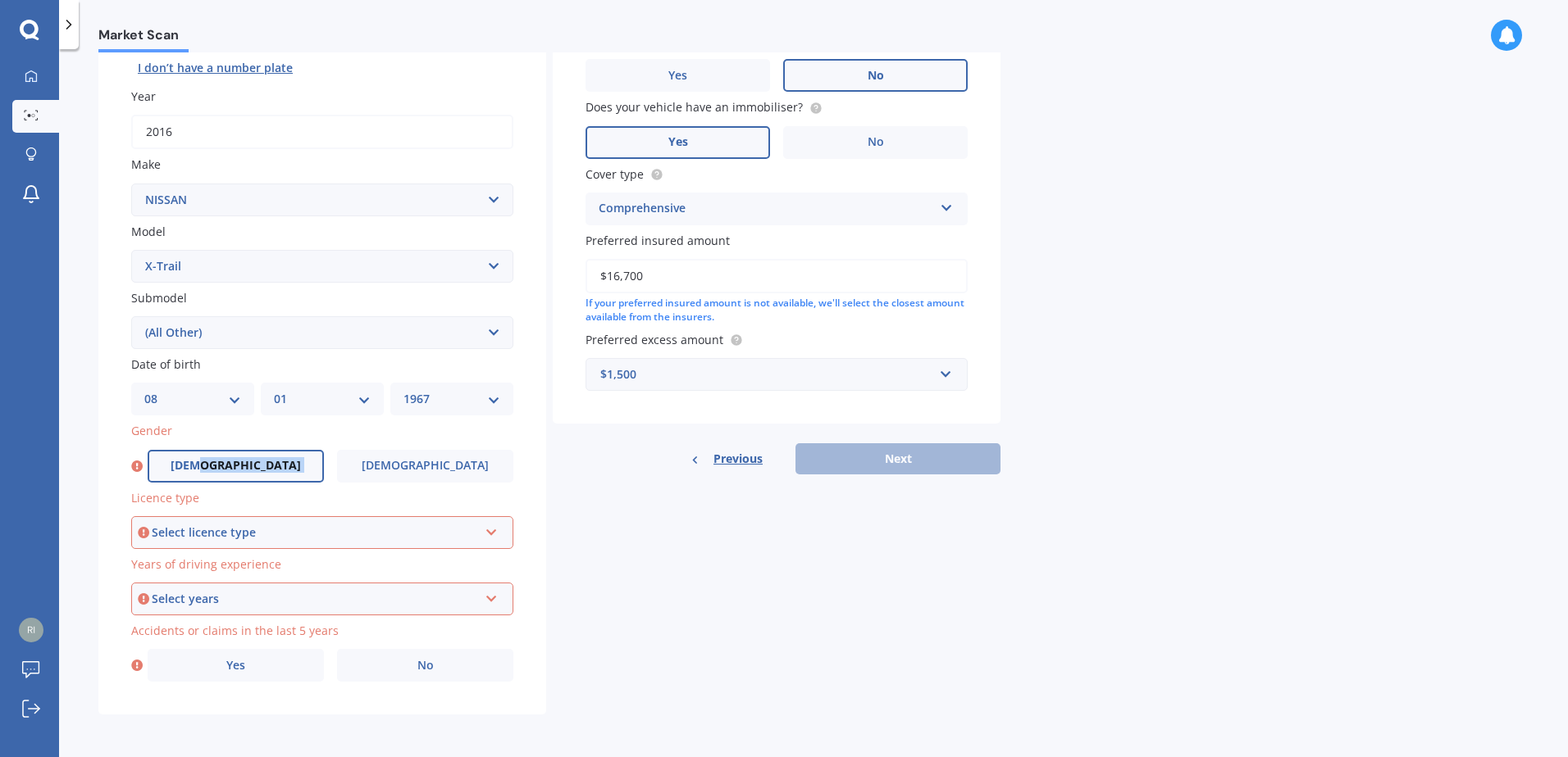
click at [0, 0] on input "[DEMOGRAPHIC_DATA]" at bounding box center [0, 0] width 0 height 0
click at [273, 524] on div "Select licence type" at bounding box center [314, 533] width 326 height 18
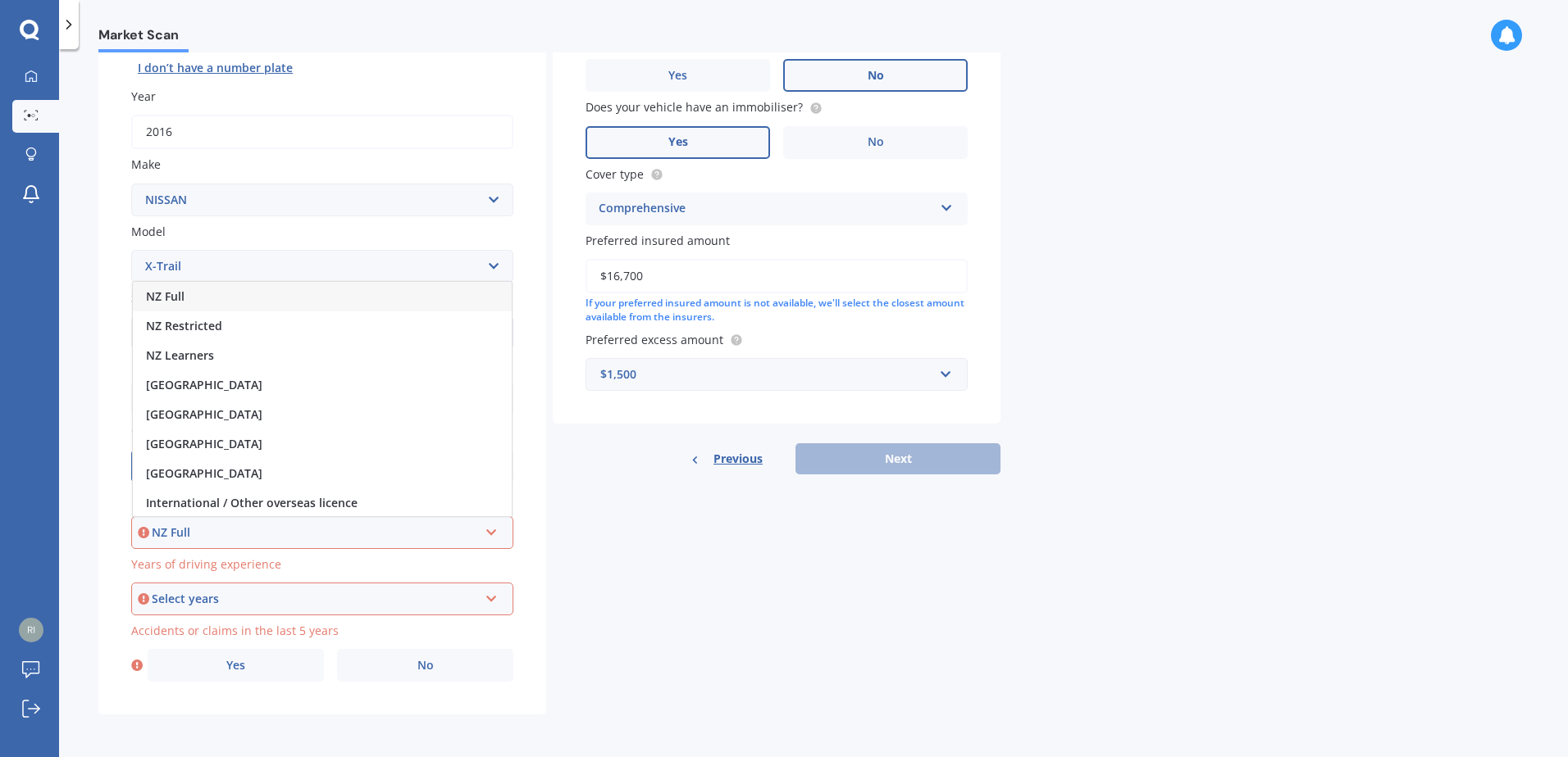
click at [209, 299] on div "NZ Full" at bounding box center [322, 297] width 379 height 30
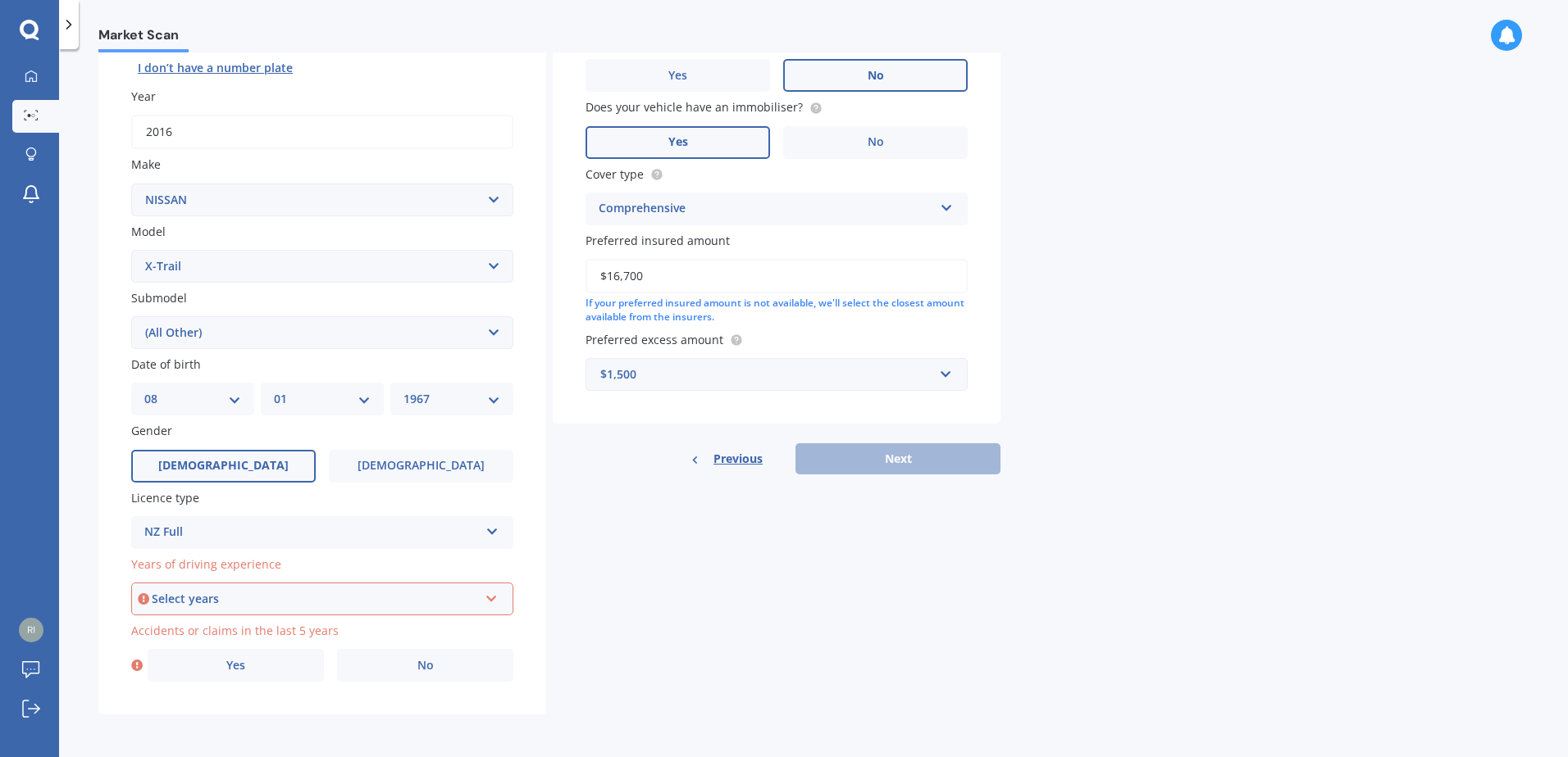
click at [331, 602] on div "Select years" at bounding box center [314, 599] width 326 height 18
click at [242, 441] on div "5 or more years" at bounding box center [322, 450] width 379 height 30
click at [242, 441] on div "Gender [DEMOGRAPHIC_DATA] [DEMOGRAPHIC_DATA]" at bounding box center [322, 452] width 382 height 60
click at [429, 652] on label "No" at bounding box center [425, 666] width 176 height 33
click at [0, 0] on input "No" at bounding box center [0, 0] width 0 height 0
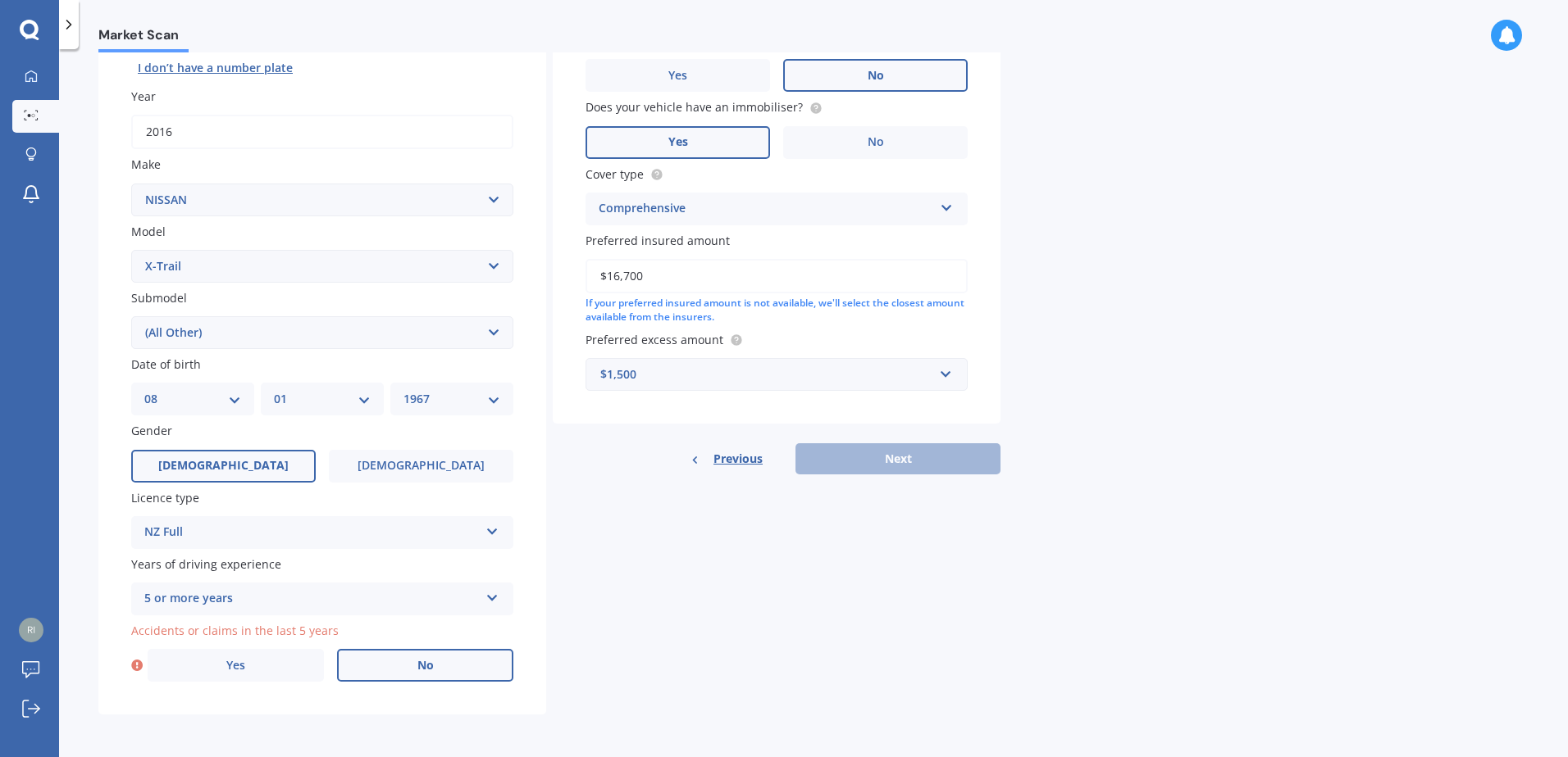
click at [429, 652] on label "No" at bounding box center [425, 666] width 176 height 33
click at [0, 0] on input "No" at bounding box center [0, 0] width 0 height 0
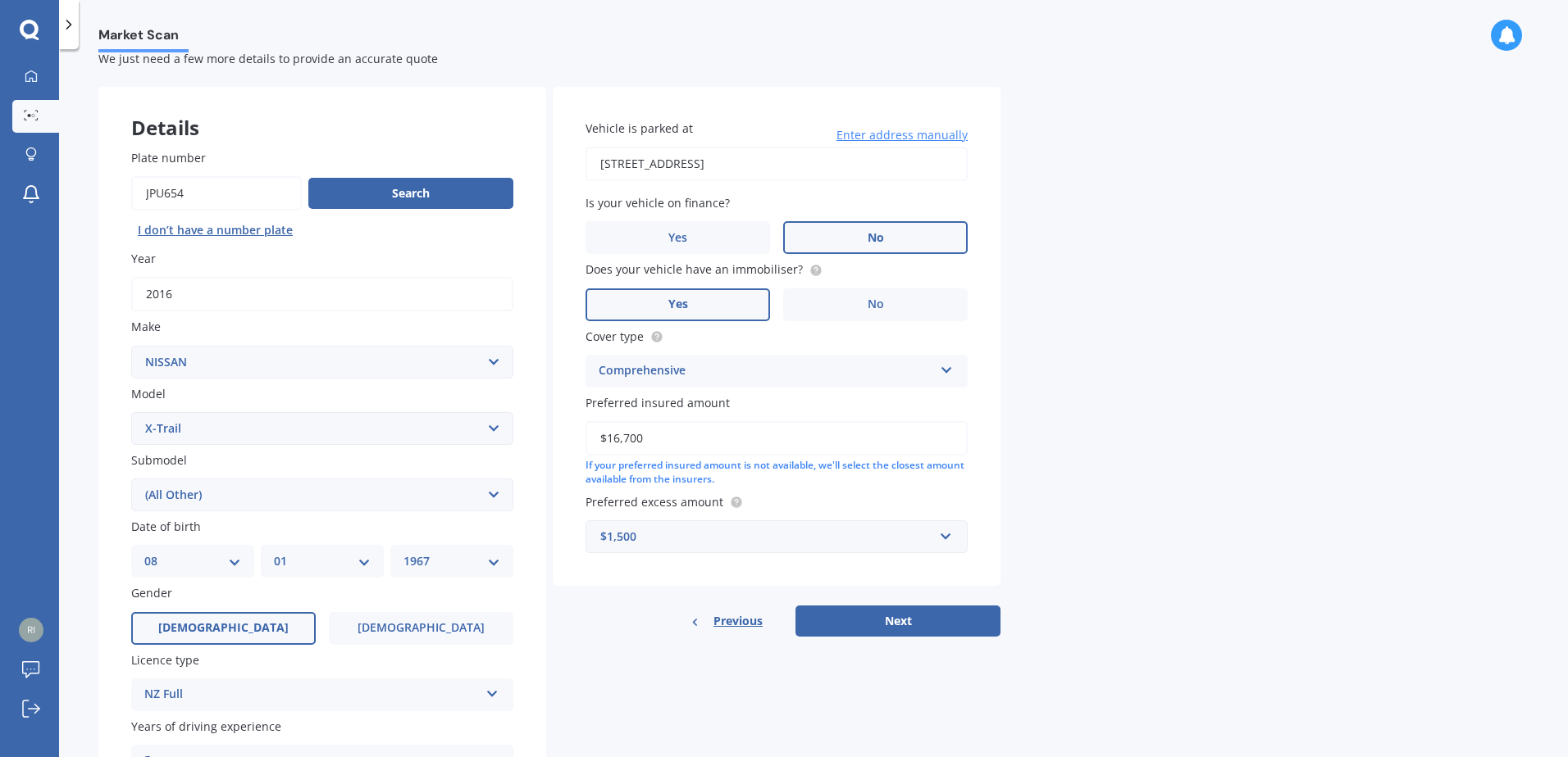
scroll to position [44, 0]
click at [480, 496] on select "Select submodel (All Other) 2000cc Hybrid 2WD non-turbo 4WD 20X Petrol ST ST 4W…" at bounding box center [322, 496] width 382 height 33
click at [483, 496] on select "Select submodel (All Other) 2000cc Hybrid 2WD non-turbo 4WD 20X Petrol ST ST 4W…" at bounding box center [322, 496] width 382 height 33
click at [132, 480] on select "Select submodel (All Other) 2000cc Hybrid 2WD non-turbo 4WD 20X Petrol ST ST 4W…" at bounding box center [322, 496] width 382 height 33
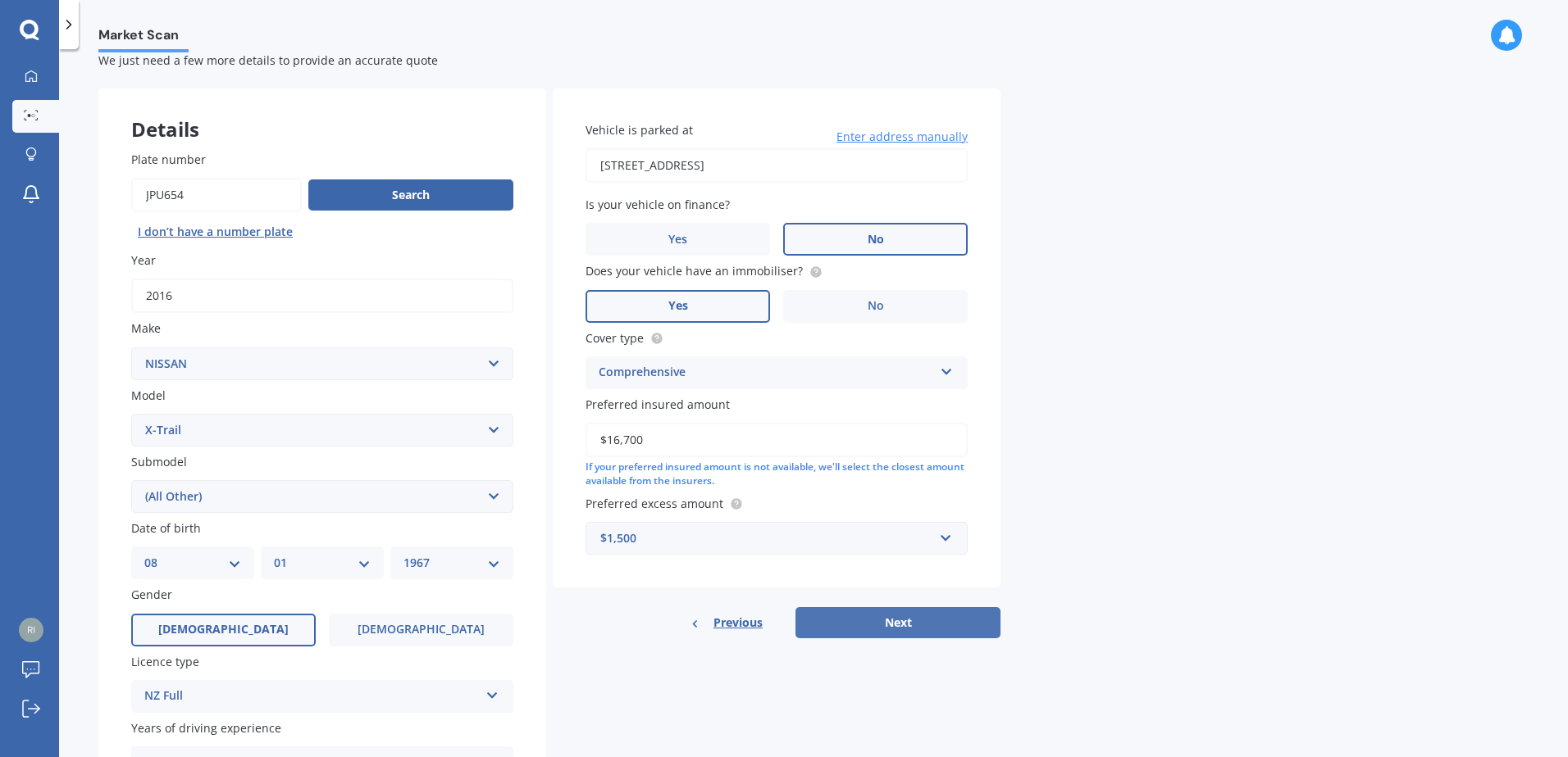
click at [939, 621] on button "Next" at bounding box center [897, 623] width 205 height 31
click at [937, 621] on div "Market Scan Vehicle Market Scan 70 % We just need a few more details to provide…" at bounding box center [813, 407] width 1509 height 709
select select "08"
select select "01"
select select "1967"
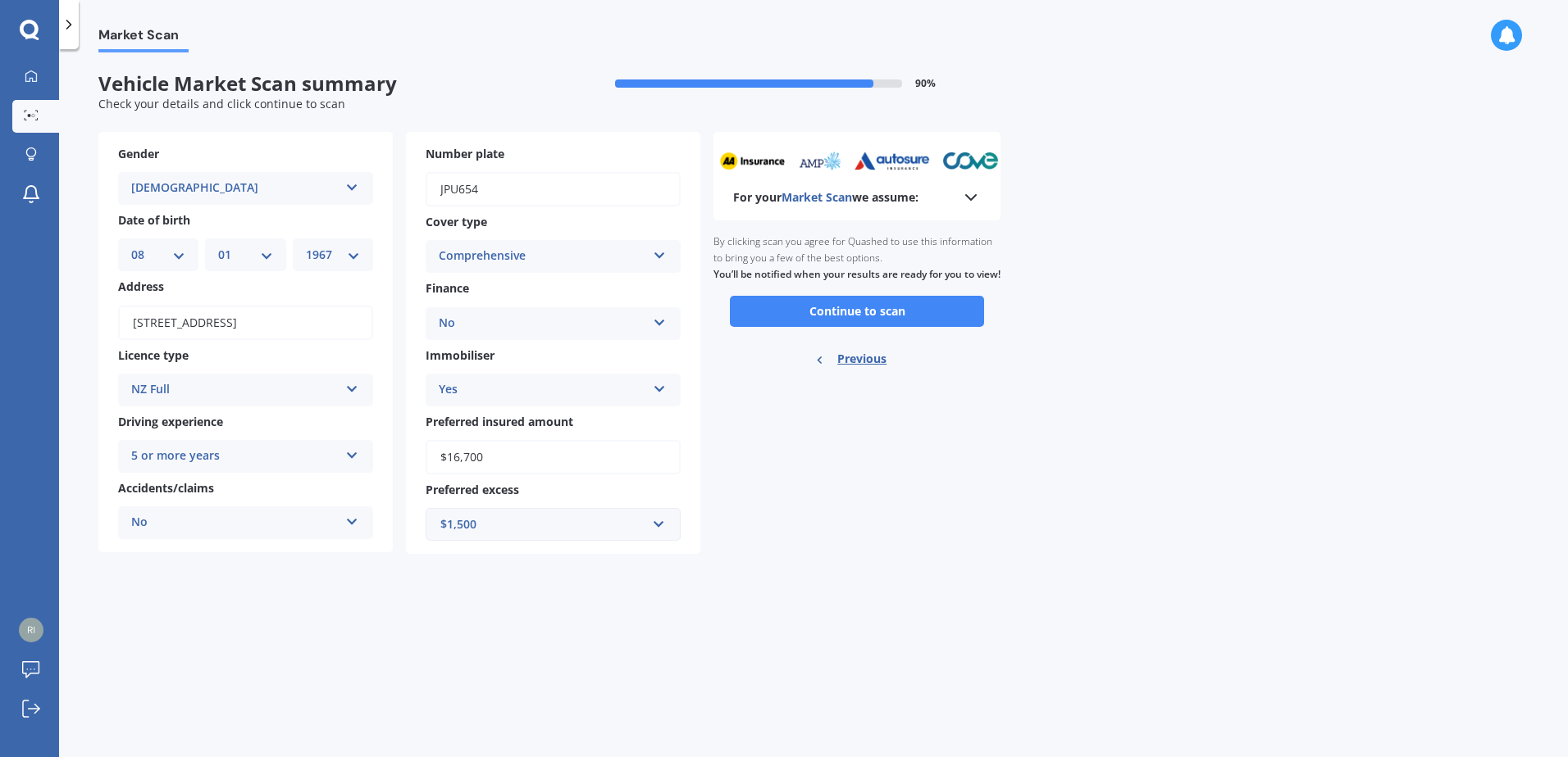
scroll to position [0, 0]
click at [853, 327] on button "Continue to scan" at bounding box center [857, 312] width 254 height 31
click at [853, 330] on div "Ready to go By clicking scan you agree for Quashed to use this information to b…" at bounding box center [857, 302] width 287 height 164
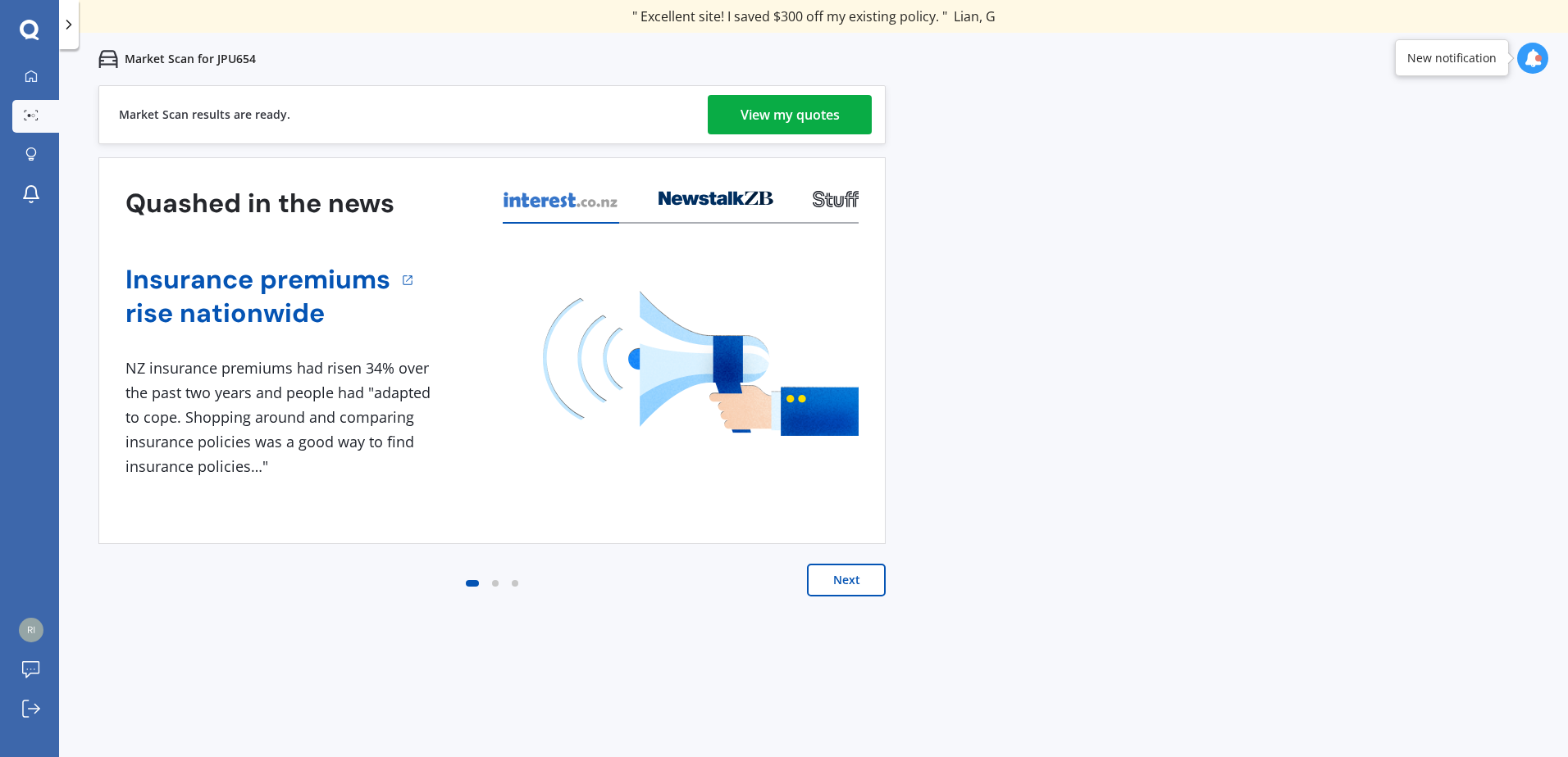
click at [765, 109] on div "View my quotes" at bounding box center [790, 115] width 99 height 39
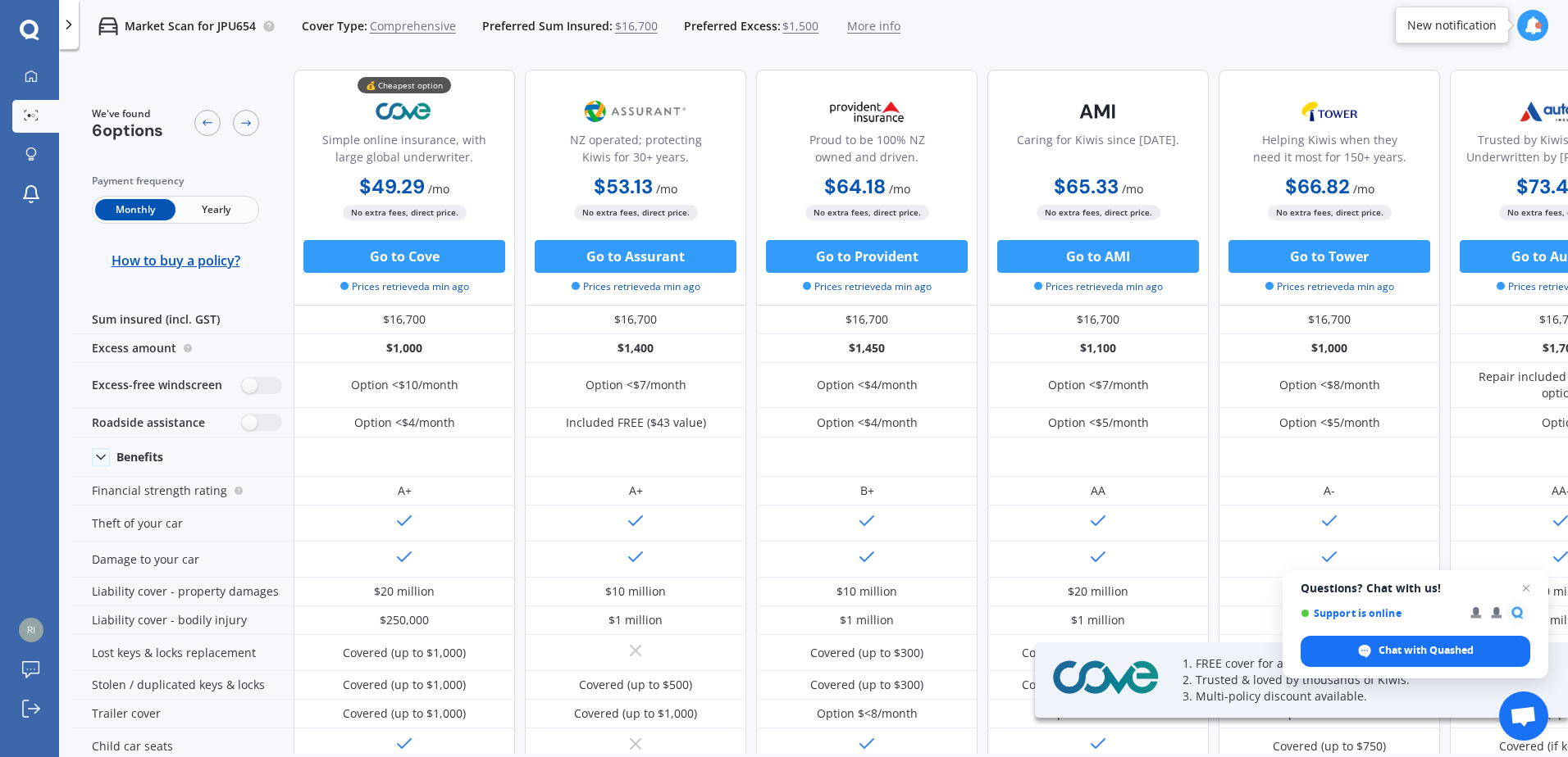
click at [206, 209] on span "Yearly" at bounding box center [215, 210] width 81 height 21
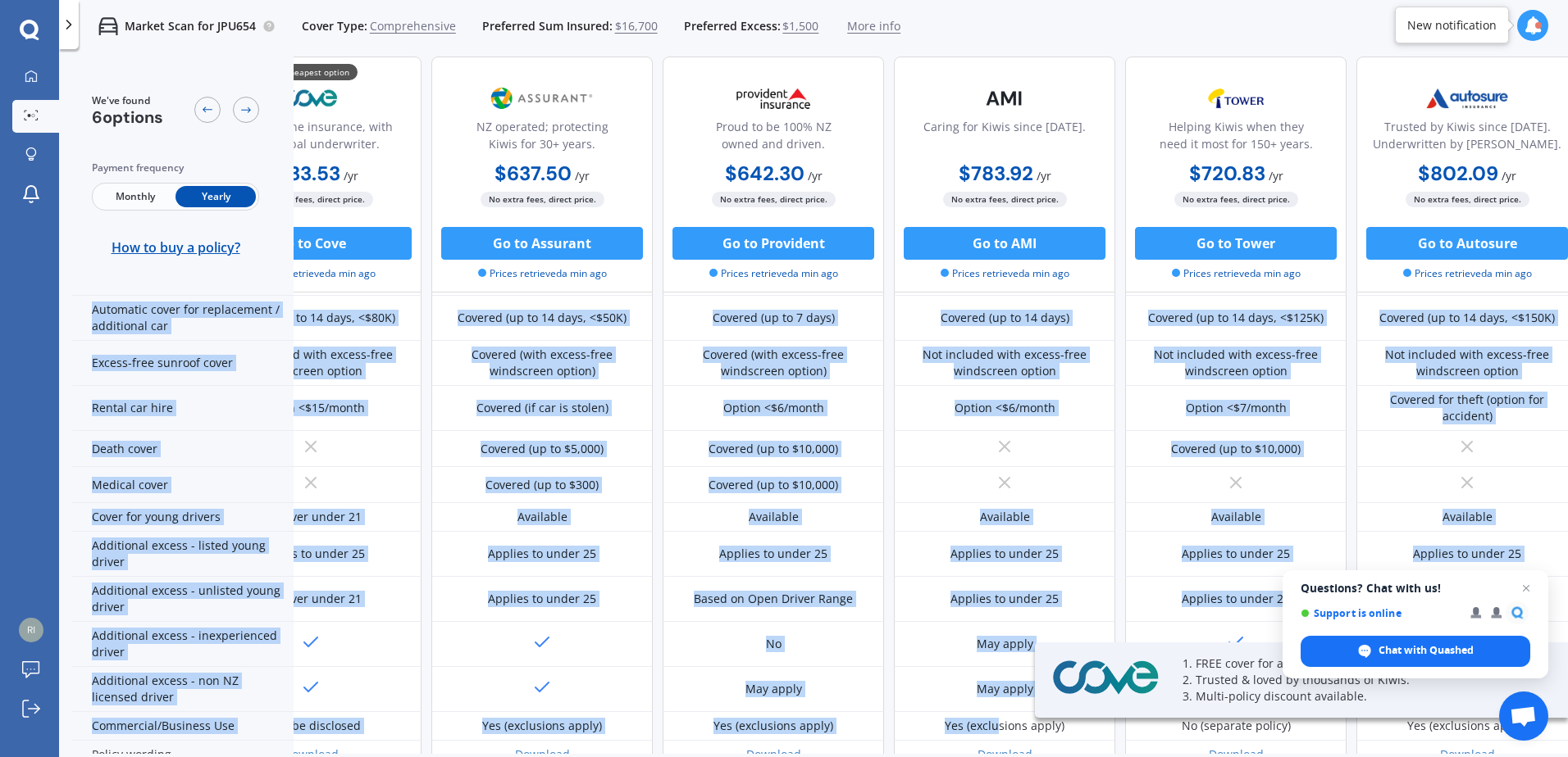
drag, startPoint x: 1102, startPoint y: 730, endPoint x: 993, endPoint y: 739, distance: 109.4
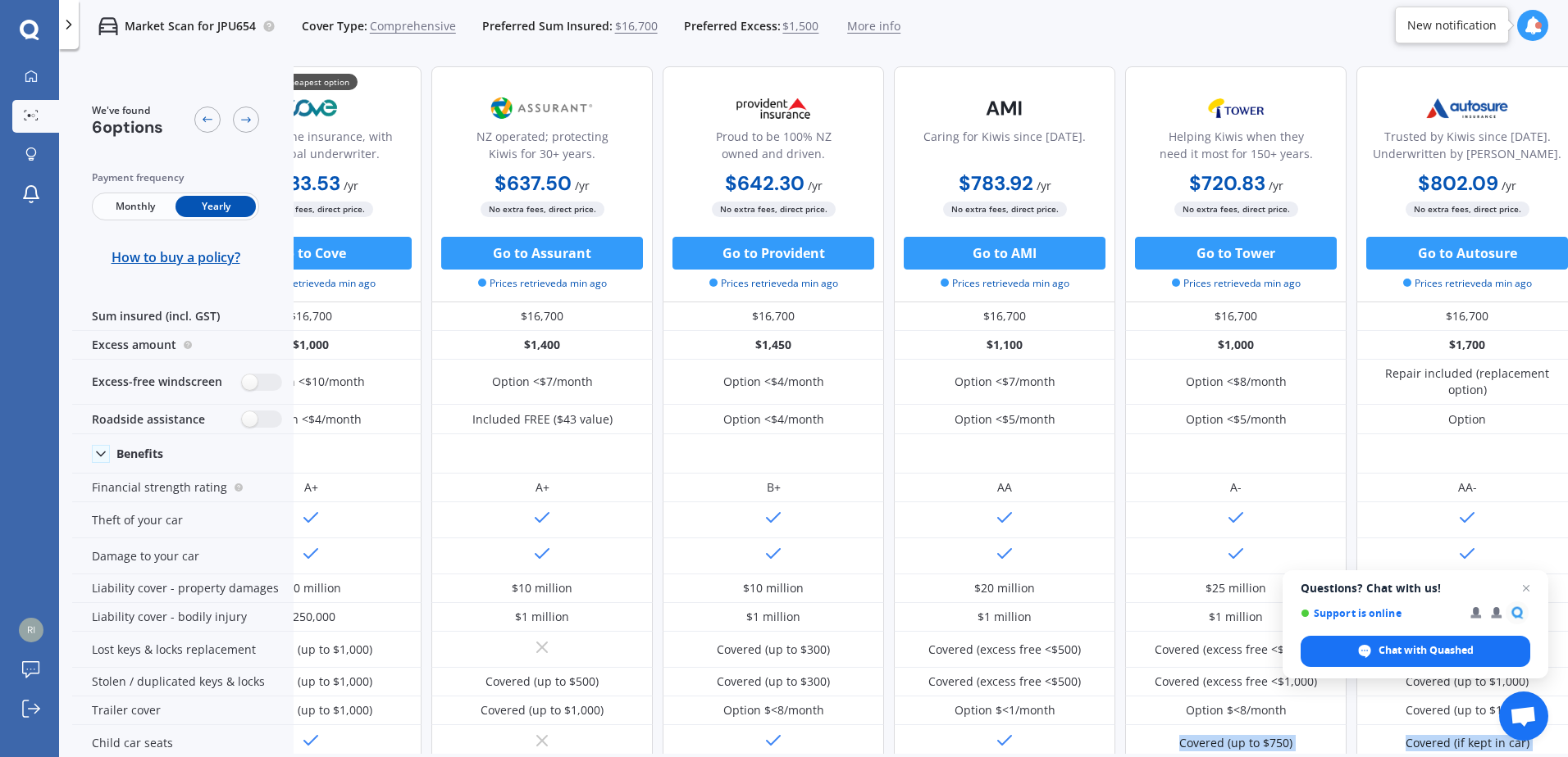
scroll to position [0, 94]
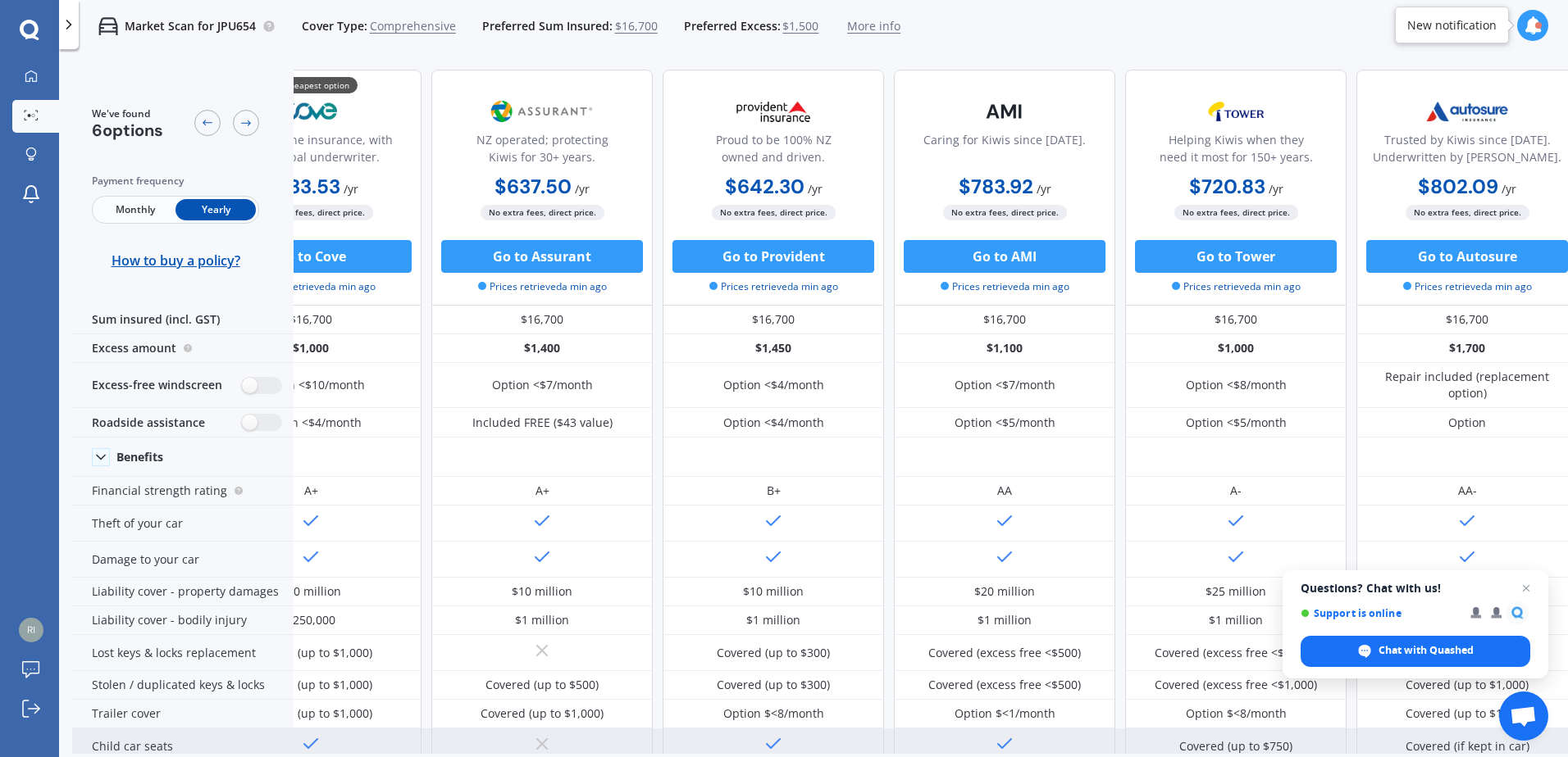
click at [319, 740] on icon at bounding box center [311, 745] width 20 height 20
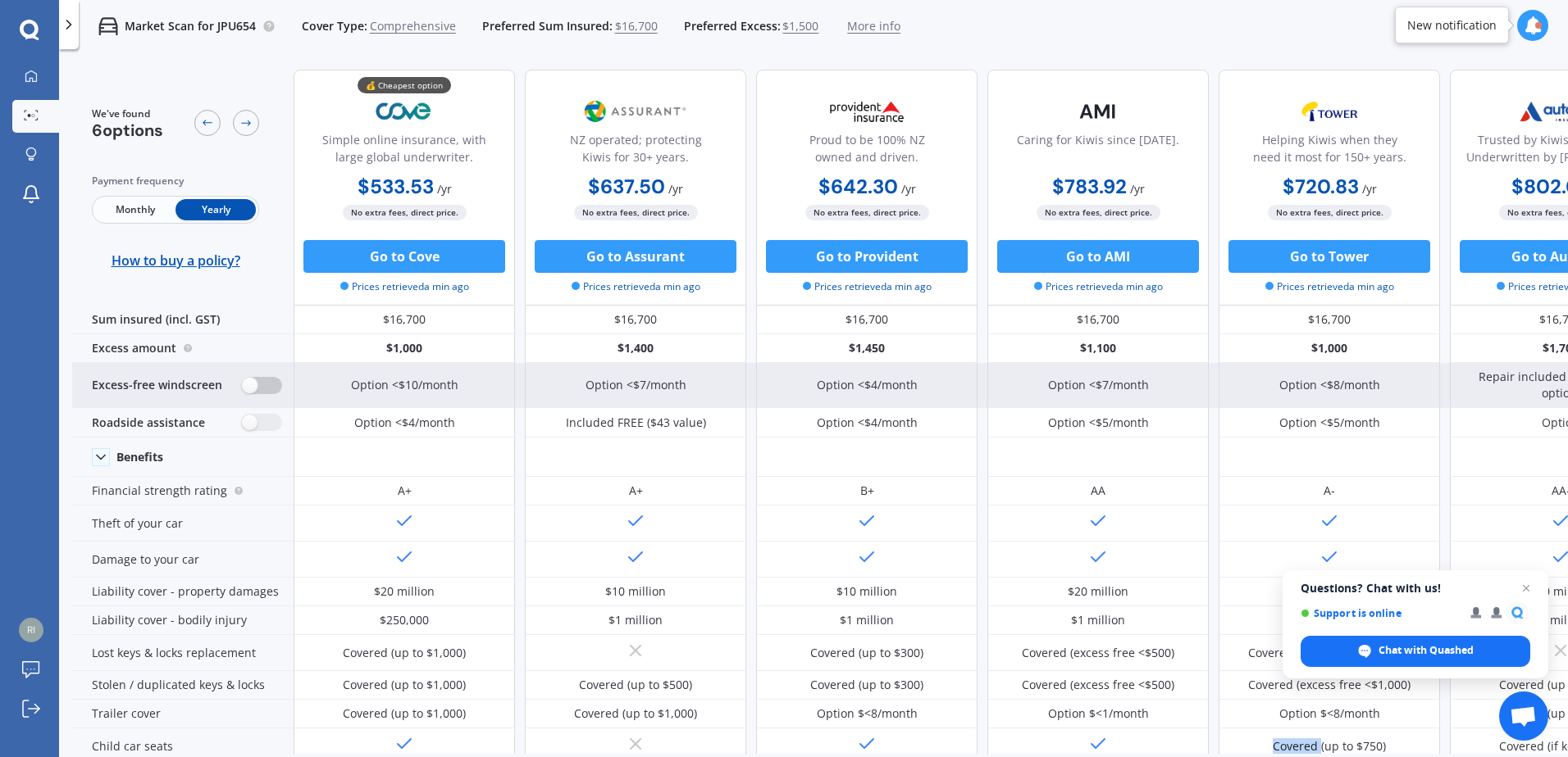
click at [277, 390] on label at bounding box center [261, 385] width 40 height 17
radio input "true"
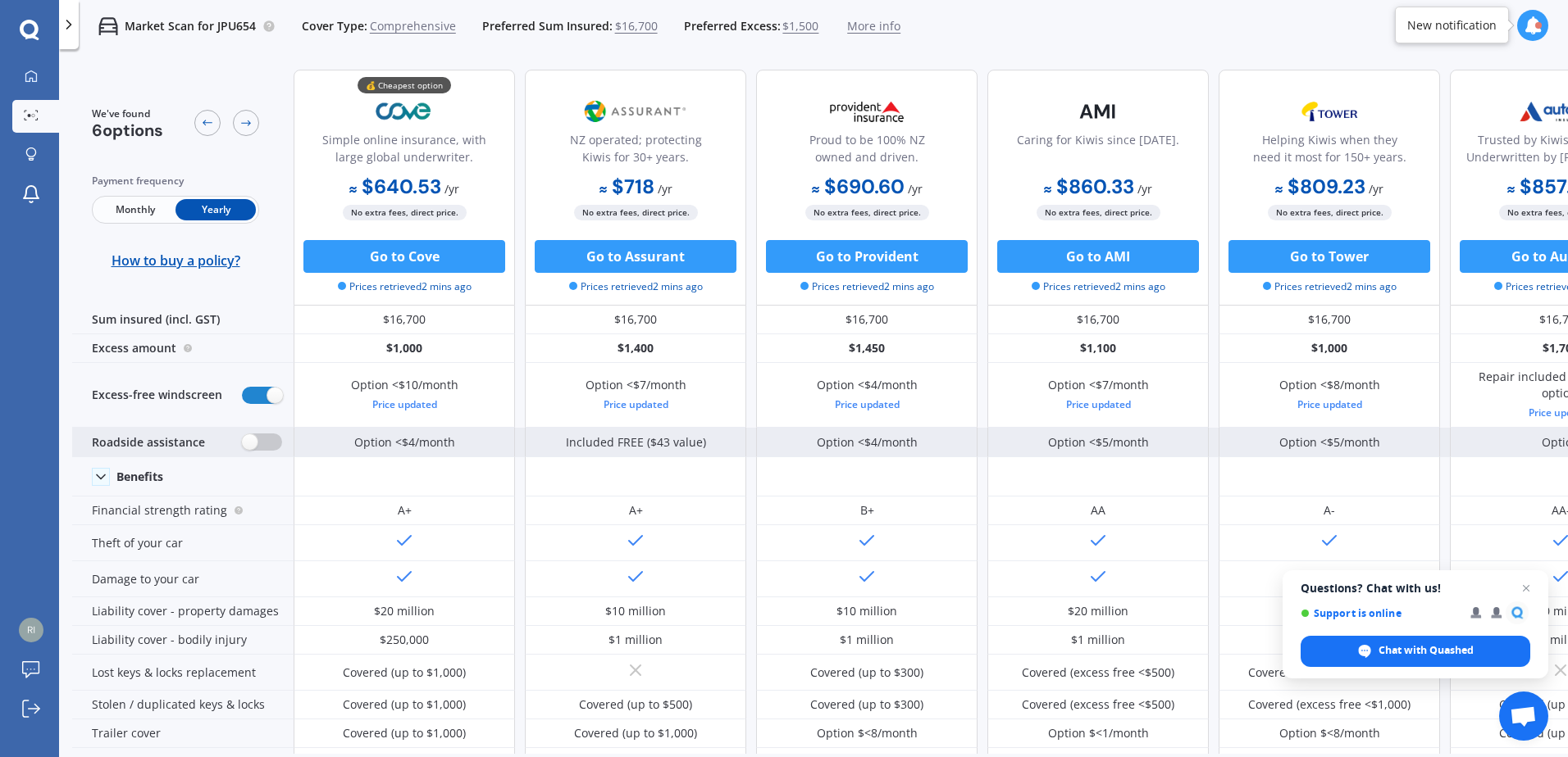
click at [267, 440] on label at bounding box center [261, 442] width 40 height 17
radio input "true"
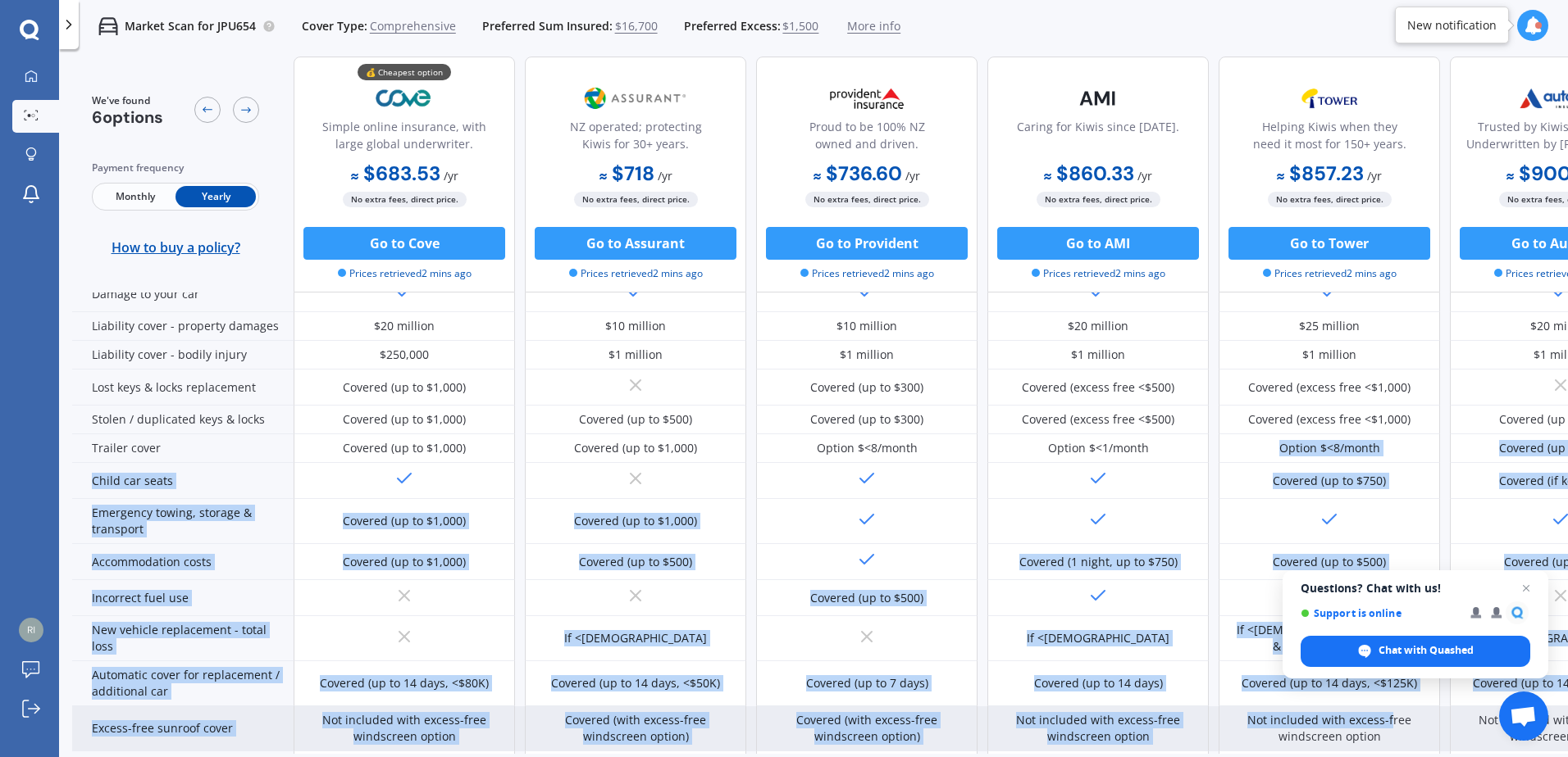
drag, startPoint x: 1327, startPoint y: 740, endPoint x: 1390, endPoint y: 734, distance: 63.3
click at [1390, 734] on div "Benefits Financial strength rating A+ A+ B+ AA A- AA- Theft of your car Damage …" at bounding box center [872, 653] width 1599 height 963
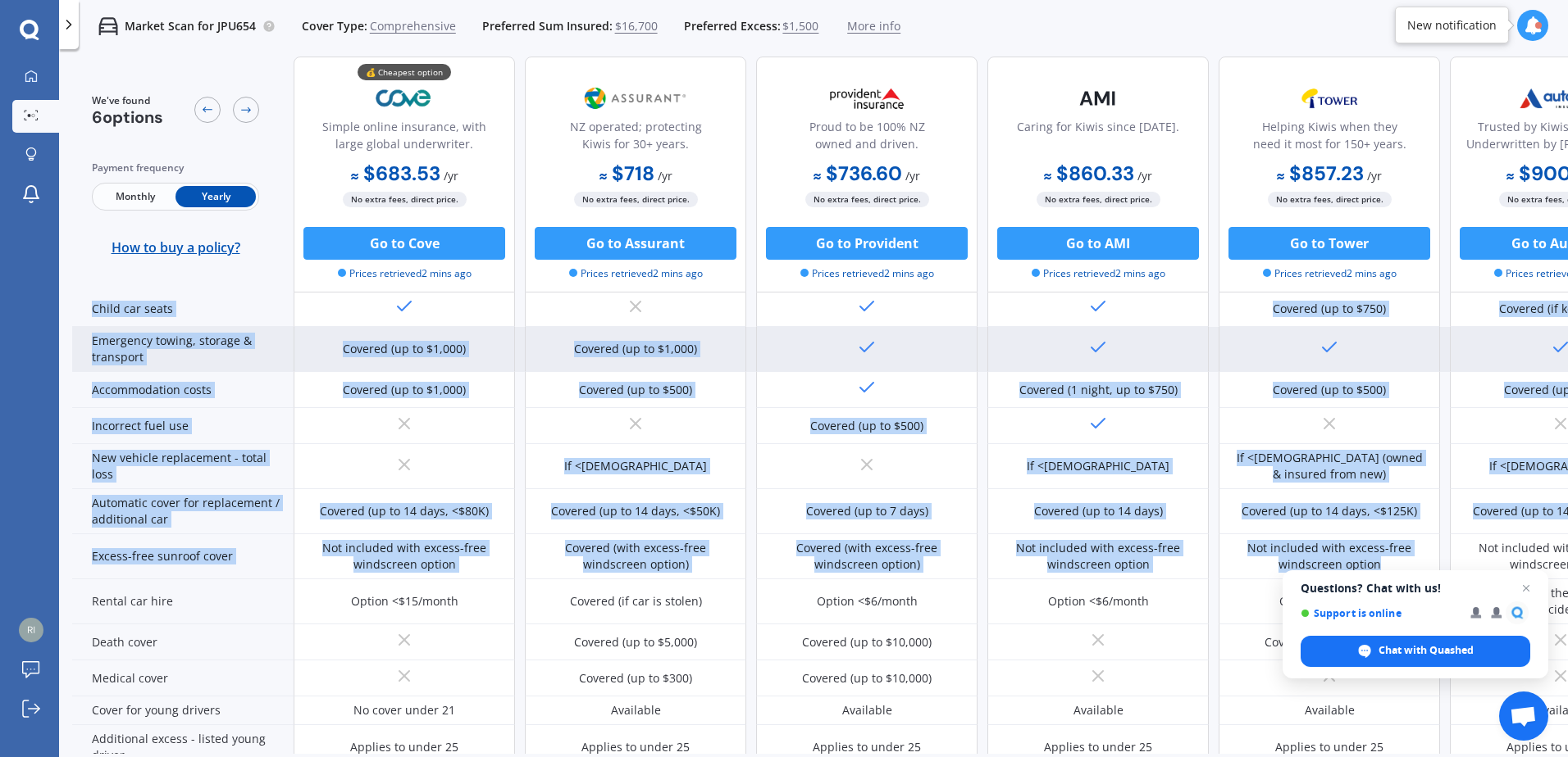
scroll to position [444, 0]
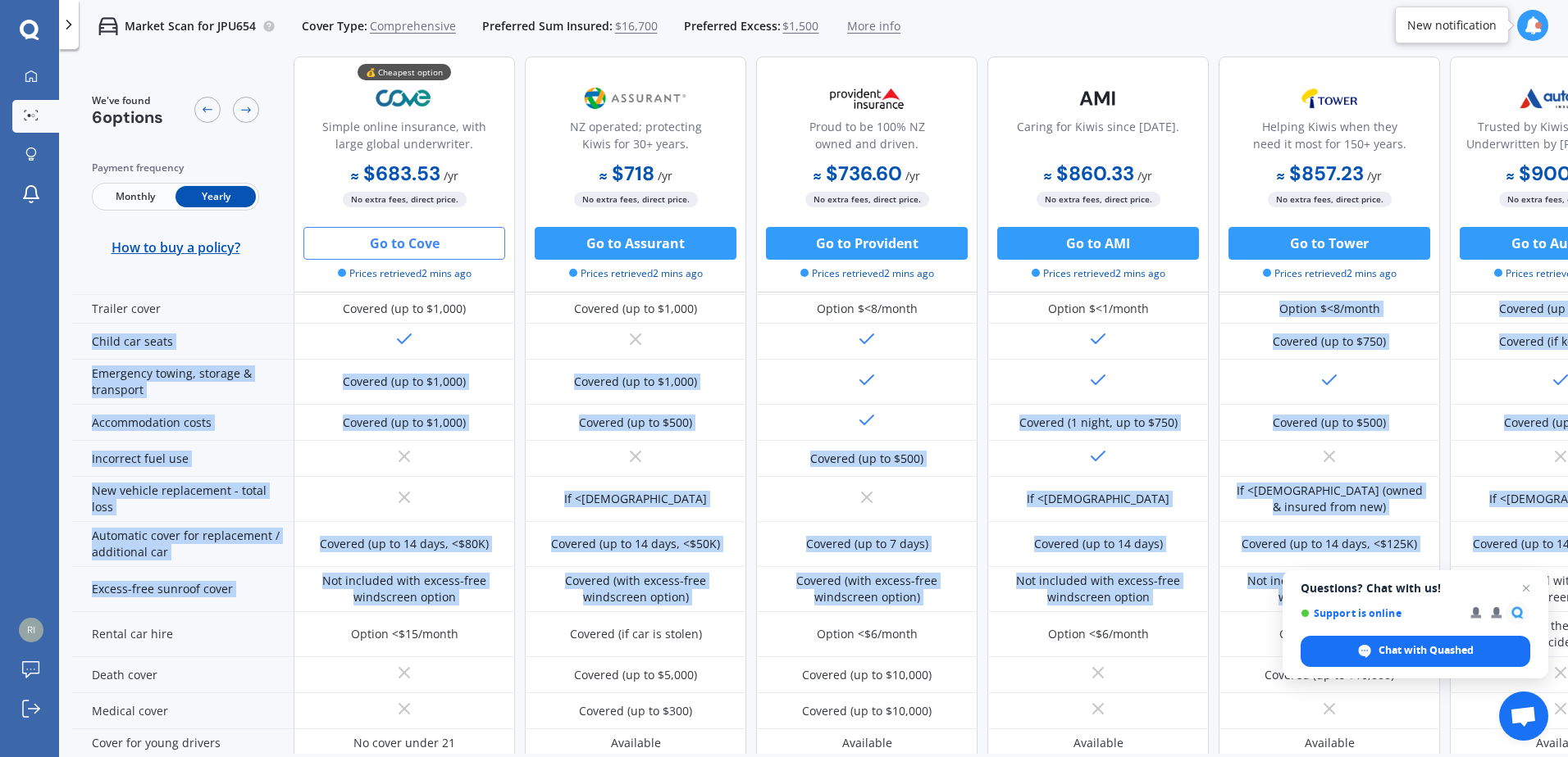
click at [422, 249] on button "Go to Cove" at bounding box center [404, 243] width 201 height 33
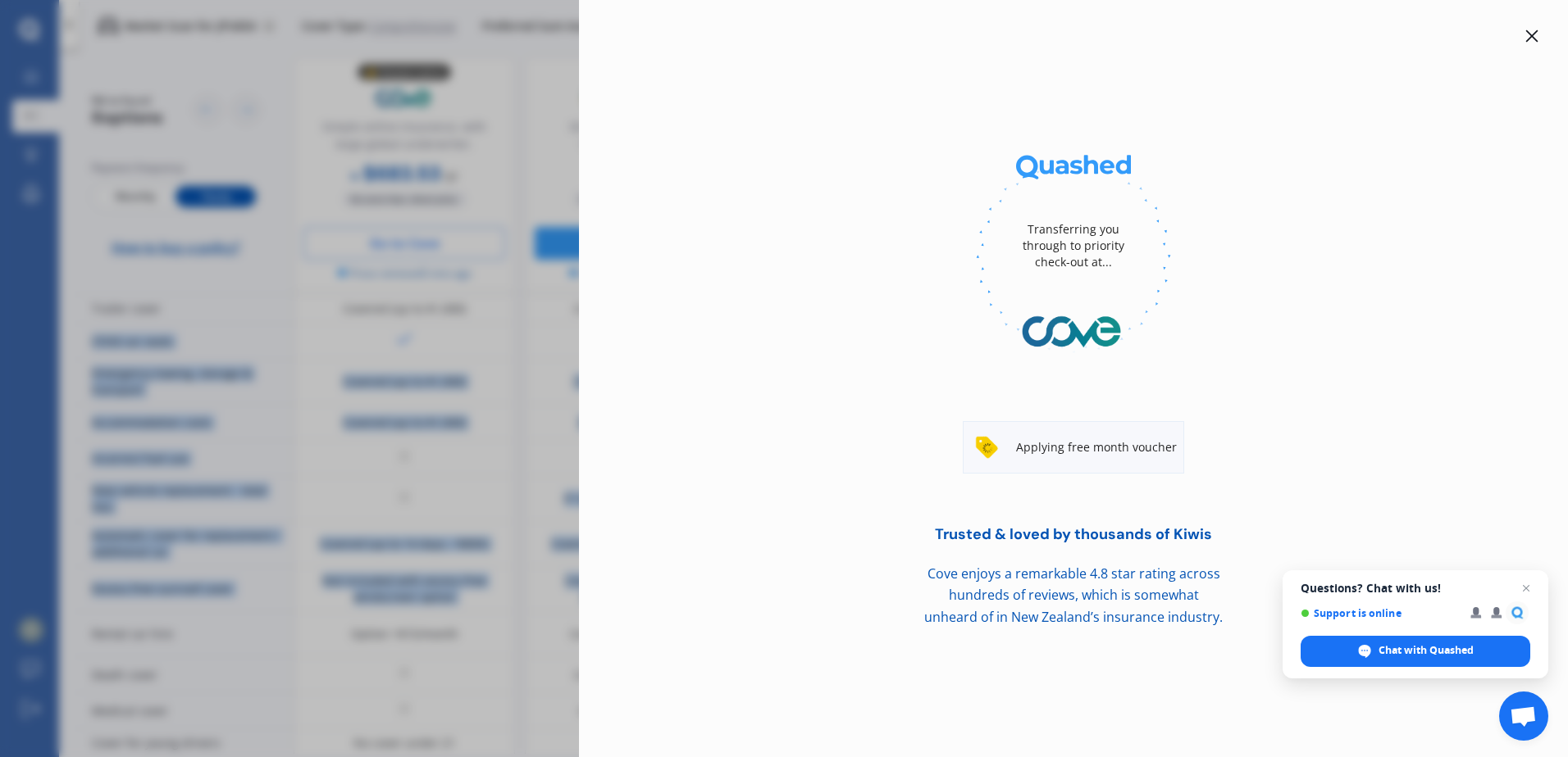
click at [422, 249] on div "Transferring you through to priority check-out at... Applying free month vouche…" at bounding box center [784, 378] width 1568 height 757
click at [1526, 41] on icon at bounding box center [1532, 36] width 12 height 12
click at [1526, 41] on div at bounding box center [1533, 26] width 31 height 53
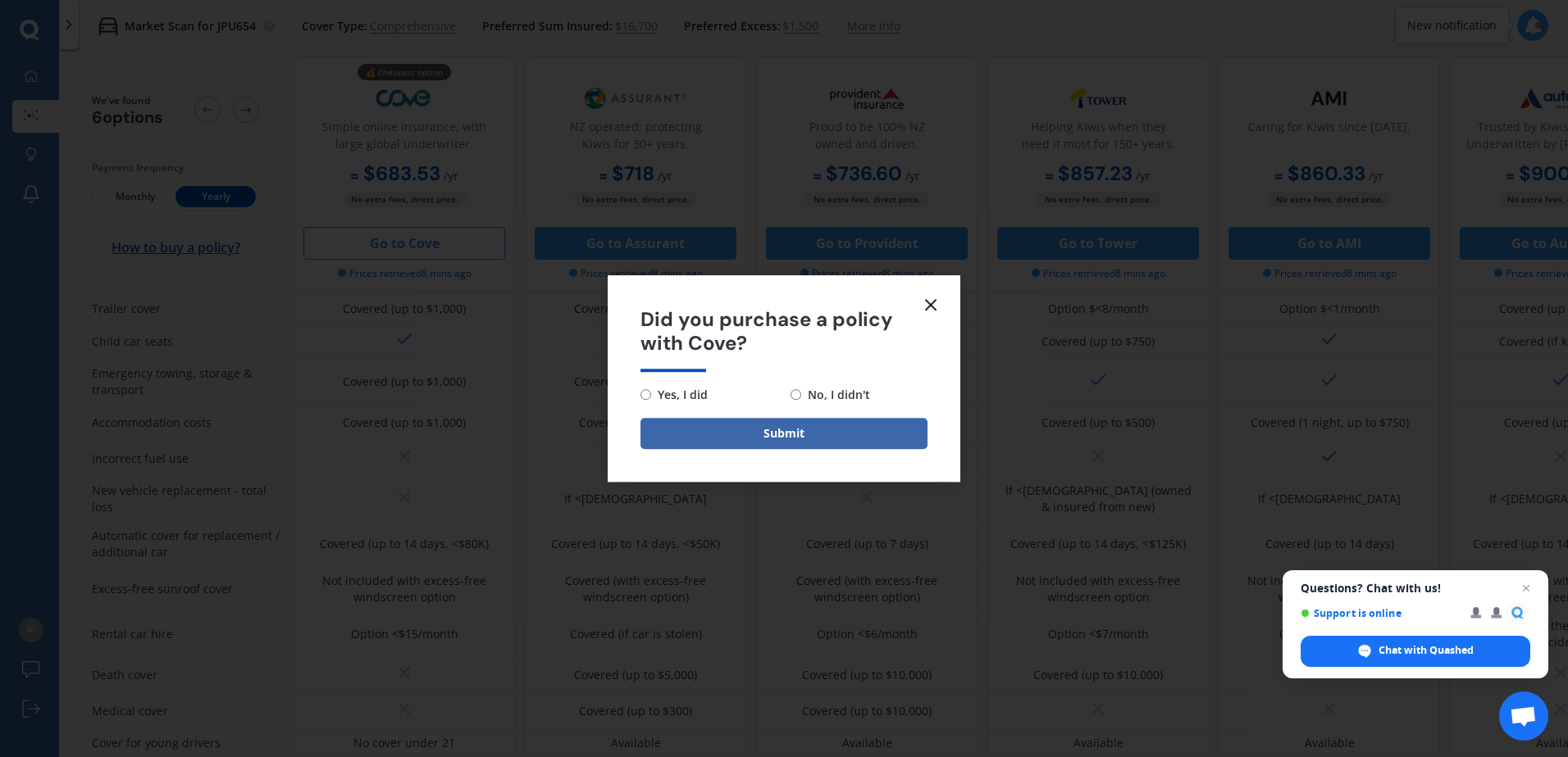
click at [799, 399] on input "No, I didn't" at bounding box center [795, 395] width 11 height 11
radio input "true"
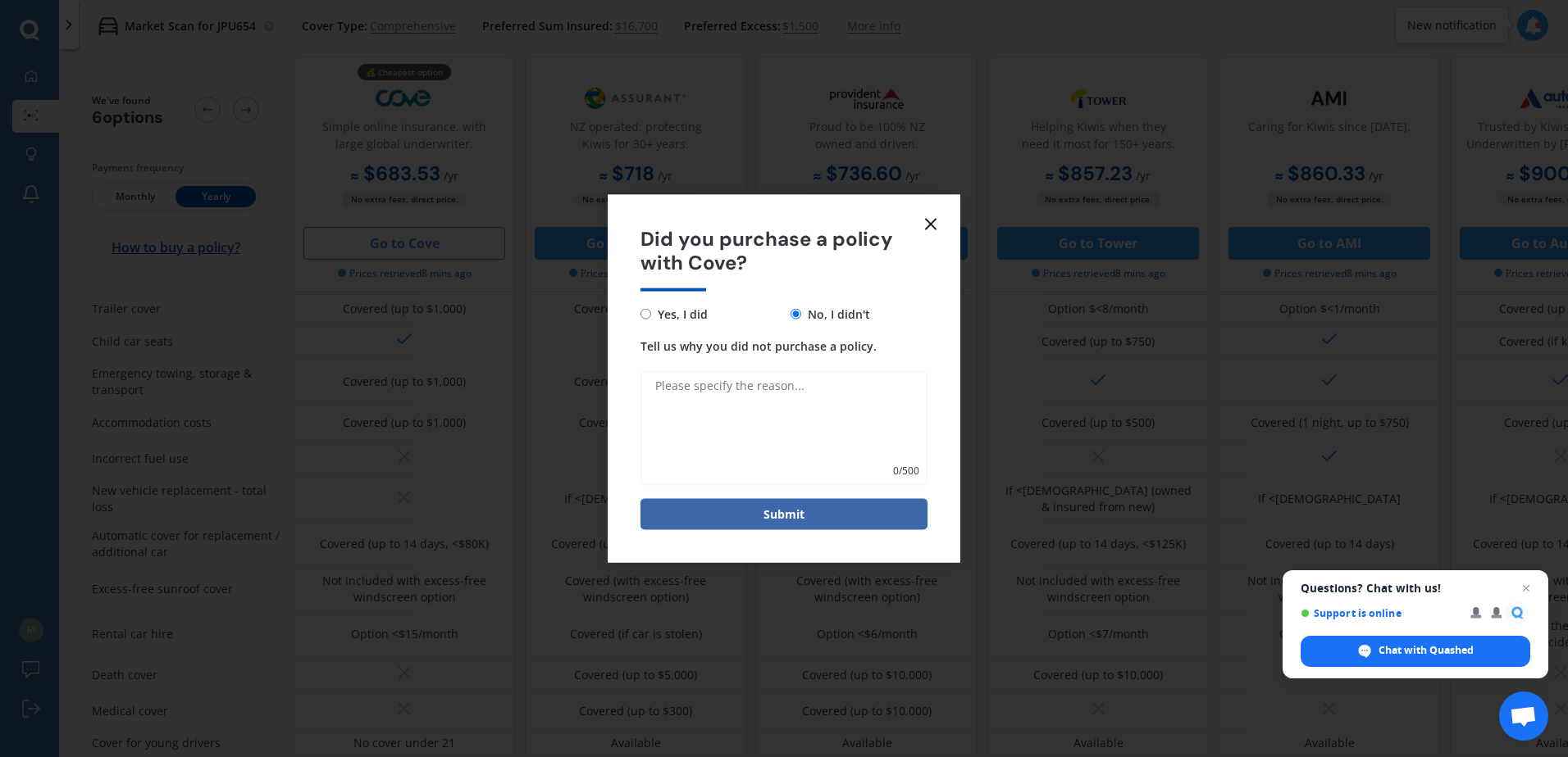
click at [929, 222] on line at bounding box center [931, 224] width 10 height 10
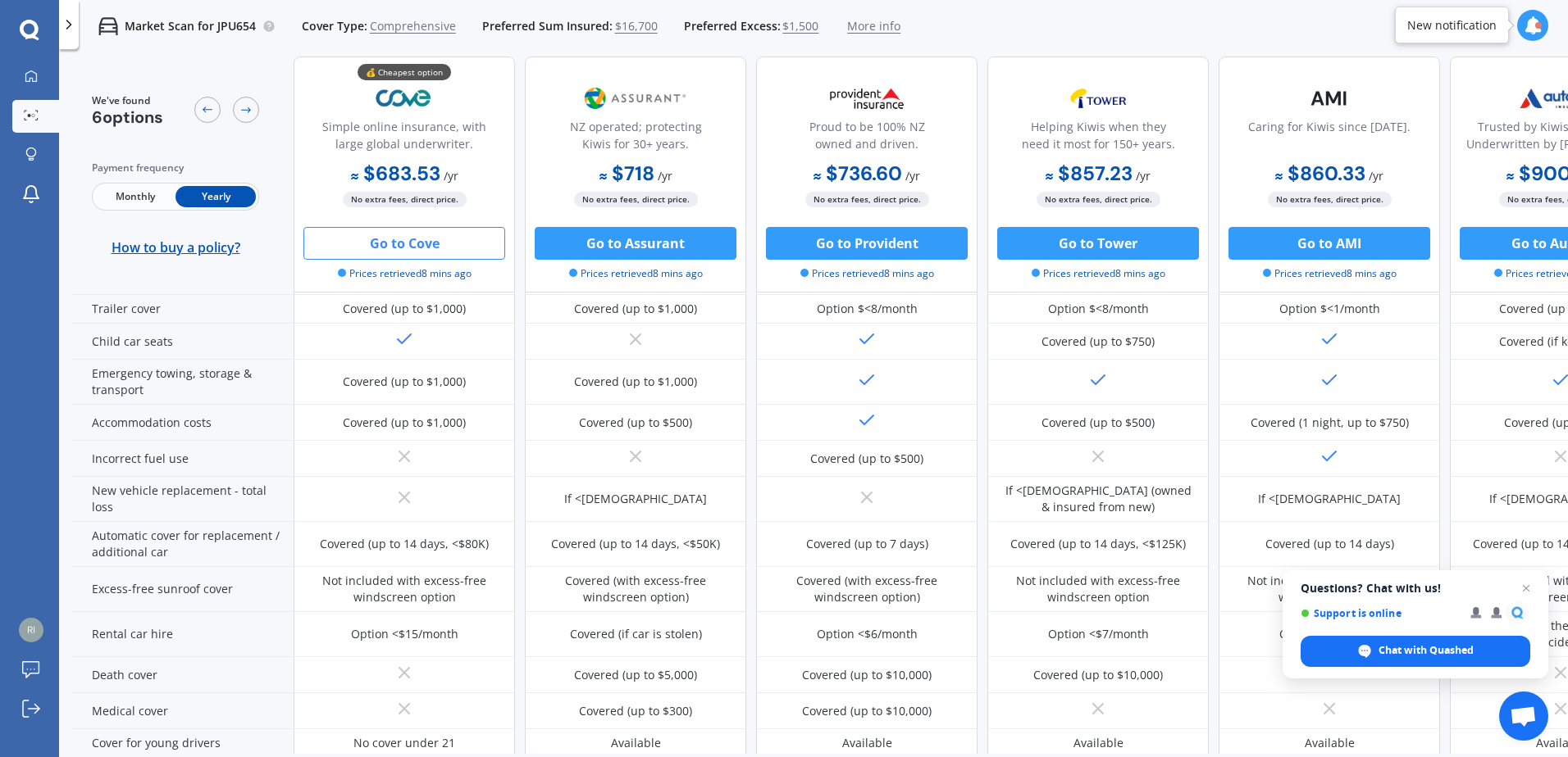
click at [929, 222] on div "No extra fees, direct price. Go to Provident Prices retrieved 8 mins ago" at bounding box center [866, 236] width 221 height 90
drag, startPoint x: 935, startPoint y: 741, endPoint x: 1117, endPoint y: 755, distance: 182.5
click at [1117, 755] on div "We've found 6 options Payment frequency Monthly Yearly How to buy a policy? 💰 C…" at bounding box center [820, 433] width 1496 height 754
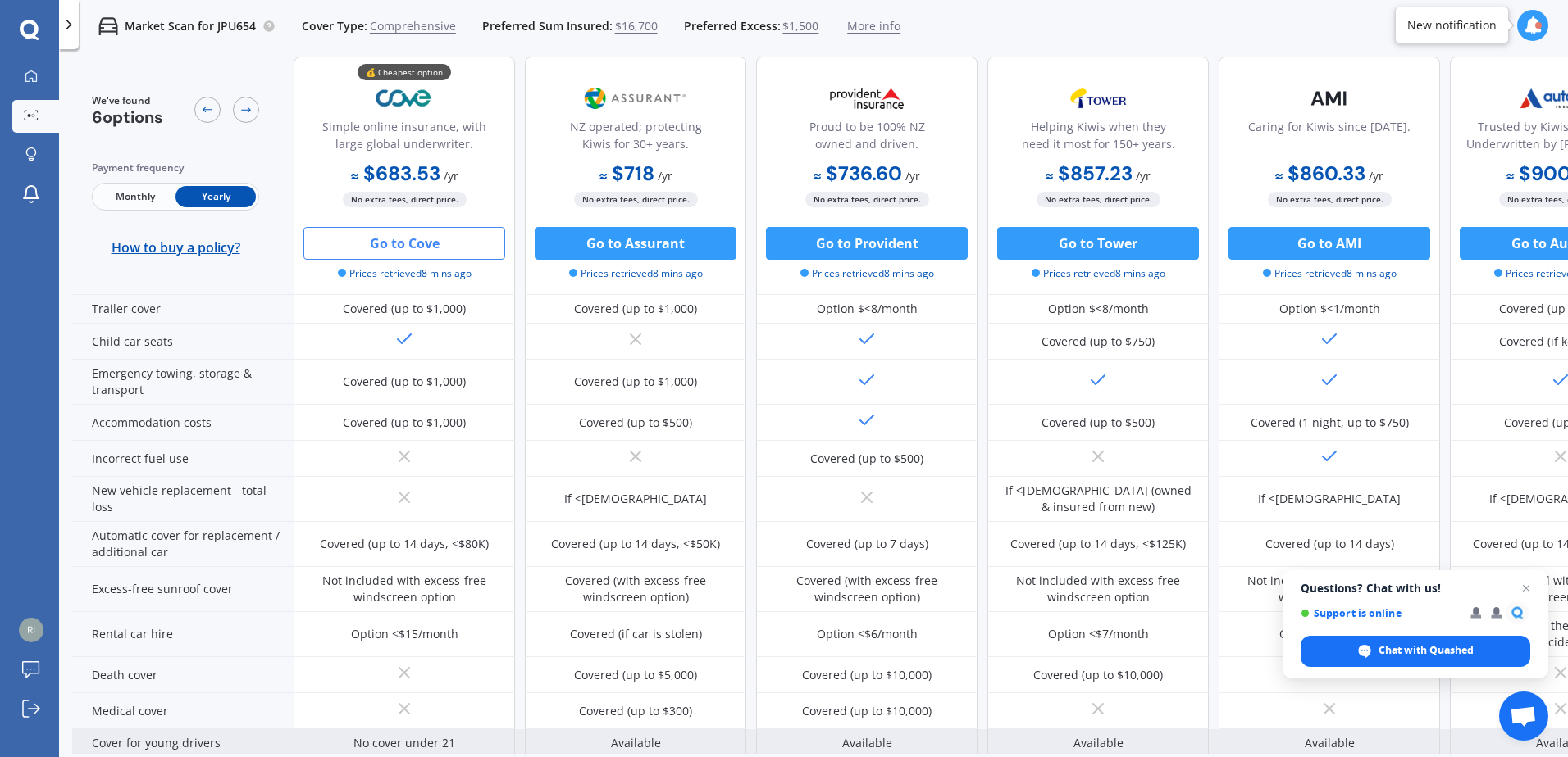
scroll to position [452, 0]
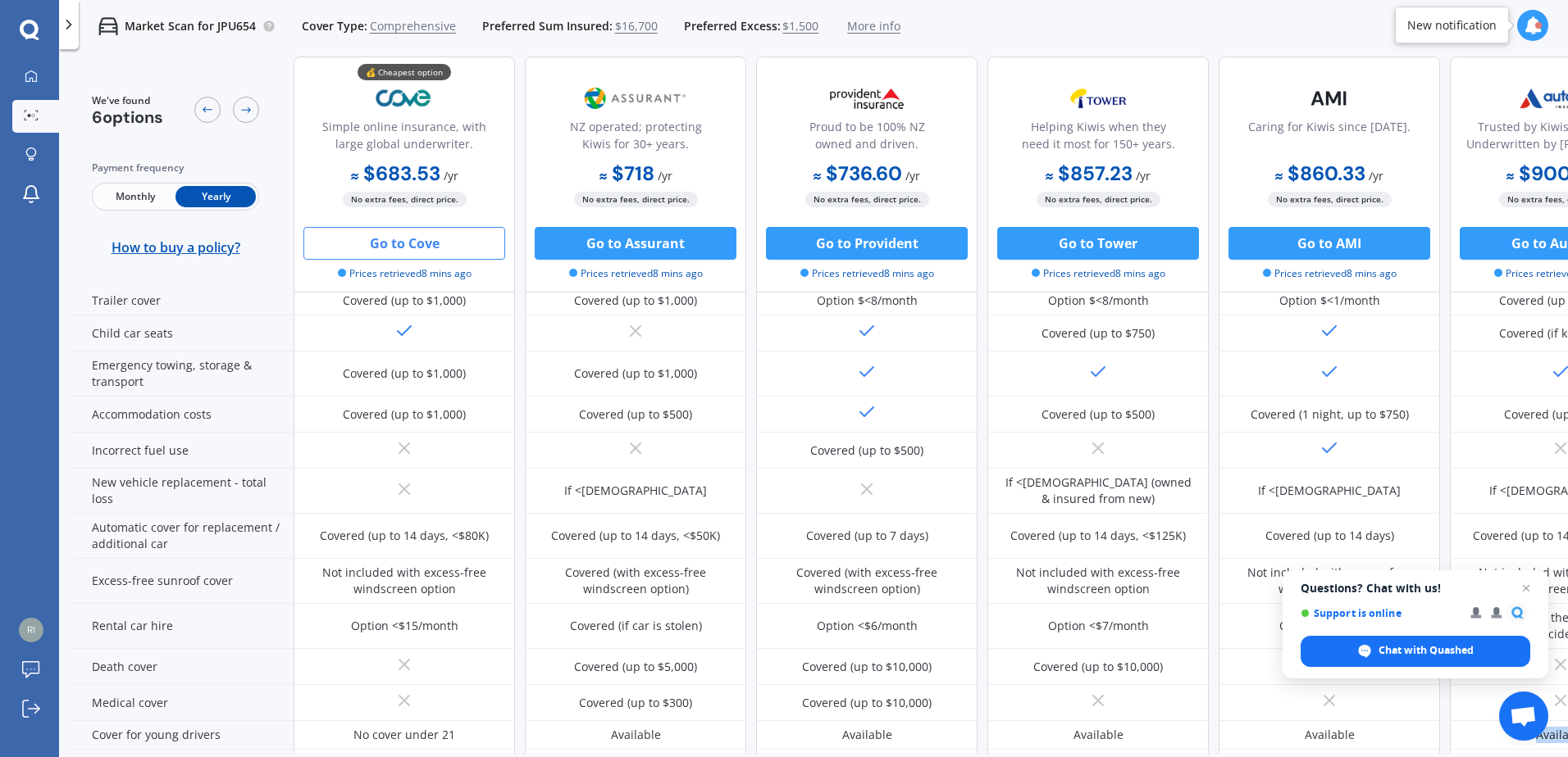
drag, startPoint x: 1461, startPoint y: 727, endPoint x: 1504, endPoint y: 721, distance: 43.4
click at [1504, 720] on body "We are experiencing high volume of Market Scans . Just a heads up we will have …" at bounding box center [784, 378] width 1568 height 757
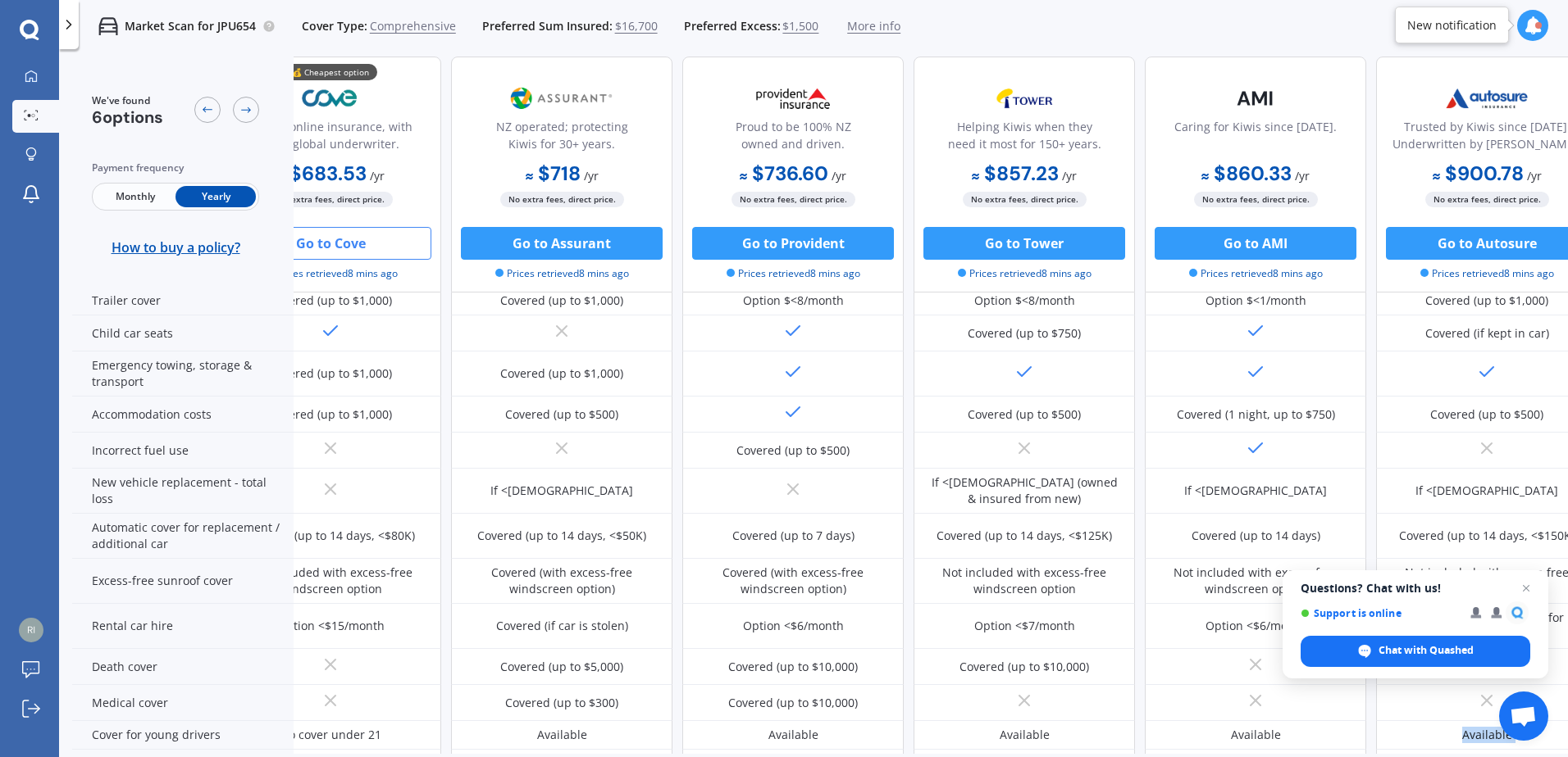
scroll to position [452, 96]
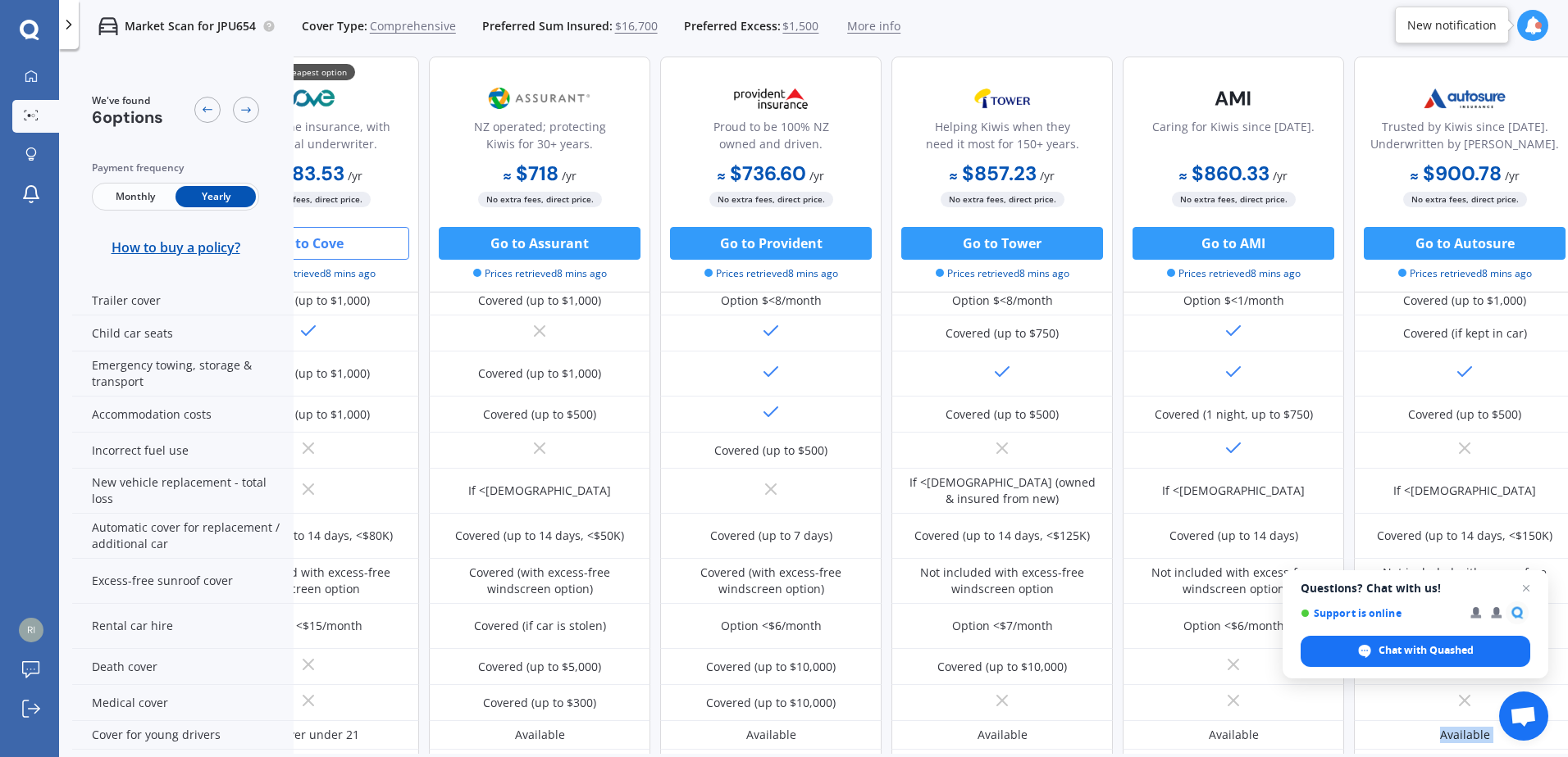
click at [1177, 754] on div "We've found 6 options Payment frequency Monthly Yearly How to buy a policy? 💰 C…" at bounding box center [820, 433] width 1496 height 754
